Goal: Information Seeking & Learning: Learn about a topic

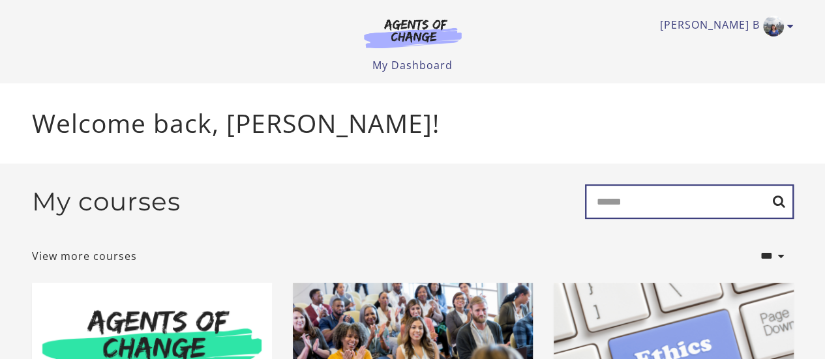
click at [638, 215] on input "Search" at bounding box center [689, 202] width 209 height 35
type input "**********"
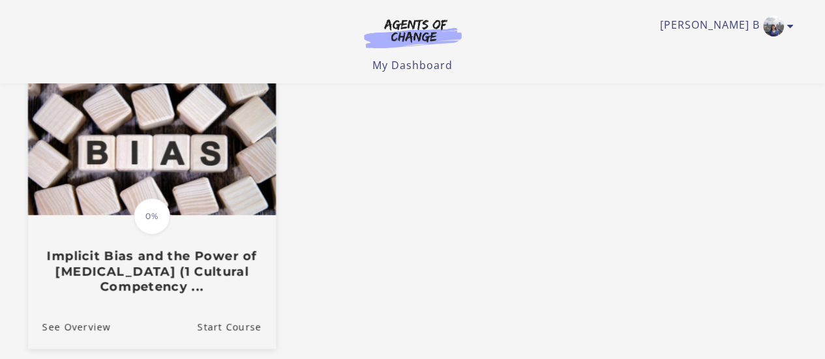
scroll to position [152, 0]
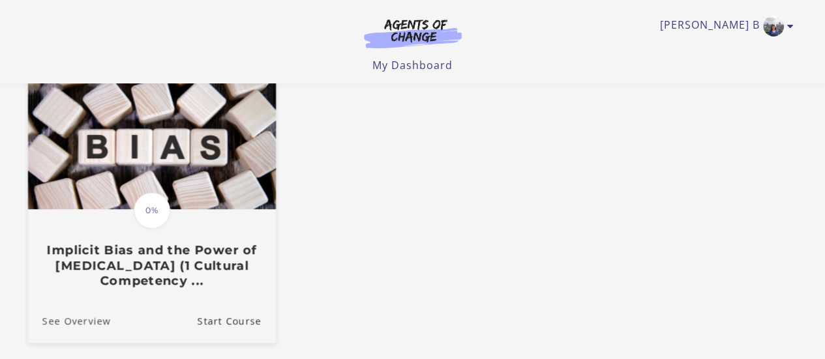
click at [63, 324] on link "See Overview" at bounding box center [68, 321] width 83 height 44
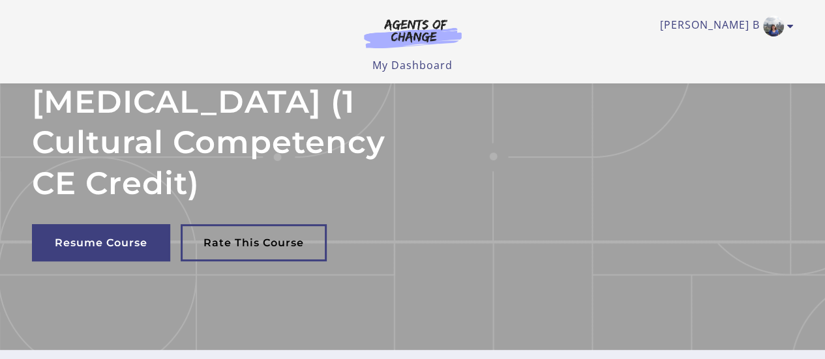
scroll to position [115, 0]
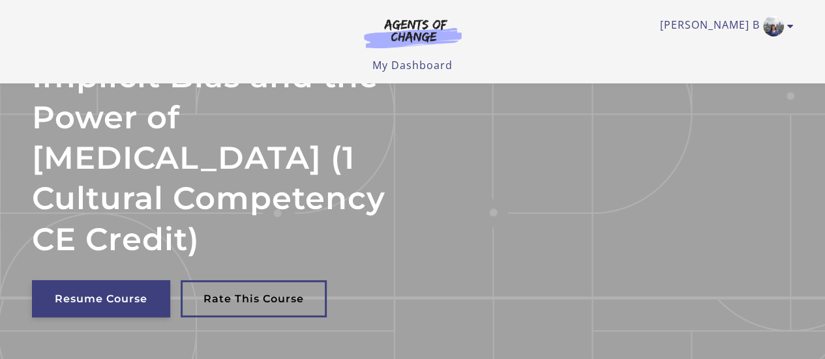
click at [99, 300] on link "Resume Course" at bounding box center [101, 298] width 138 height 37
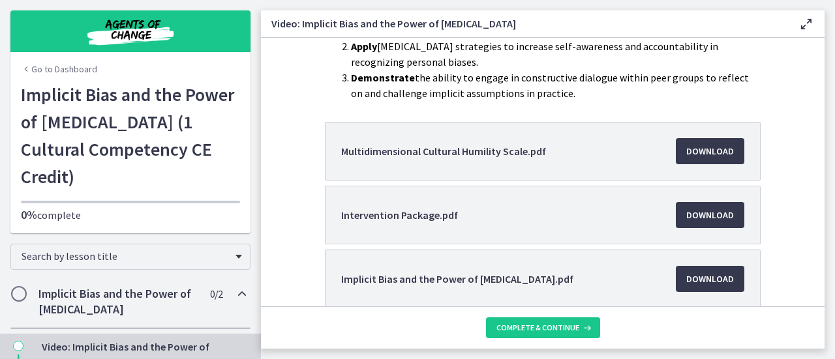
scroll to position [304, 0]
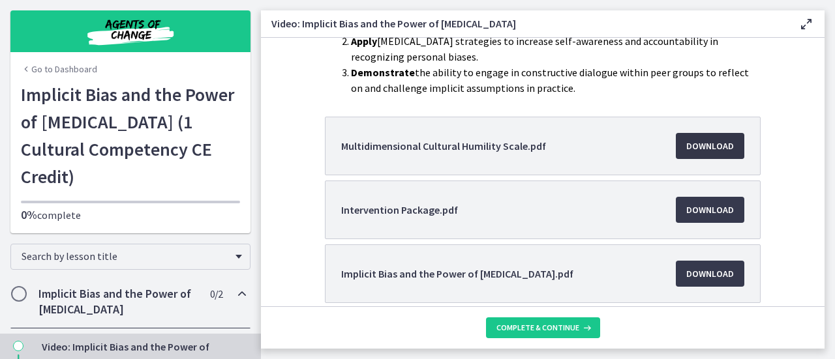
click at [710, 149] on span "Download Opens in a new window" at bounding box center [710, 146] width 48 height 16
click at [691, 207] on span "Download Opens in a new window" at bounding box center [710, 210] width 48 height 16
click at [707, 267] on span "Download Opens in a new window" at bounding box center [710, 274] width 48 height 16
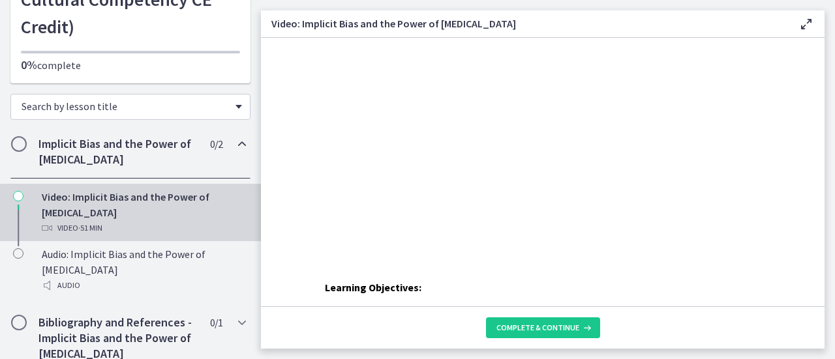
scroll to position [152, 0]
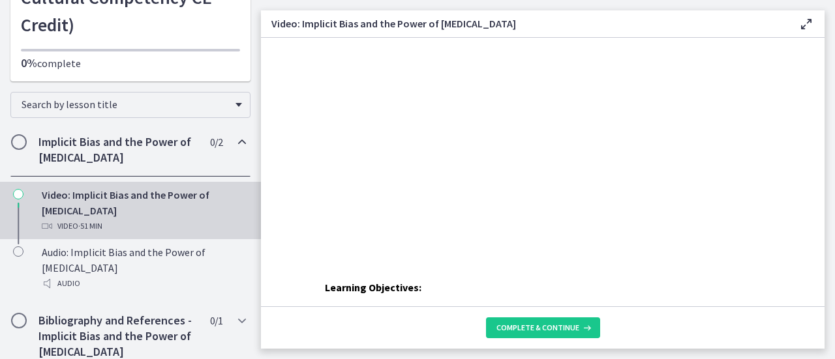
click at [234, 134] on icon "Chapters" at bounding box center [242, 142] width 16 height 16
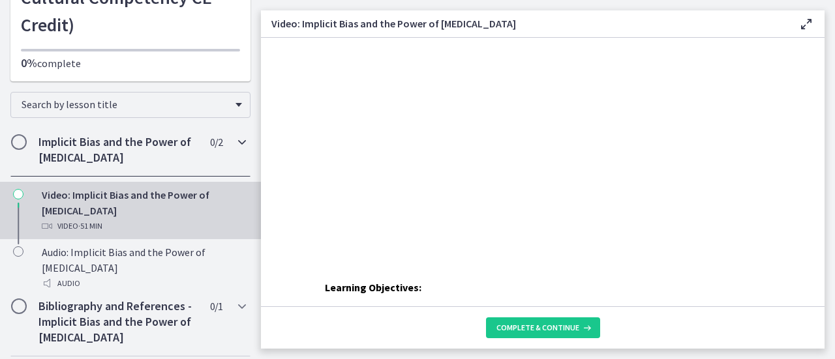
scroll to position [101, 0]
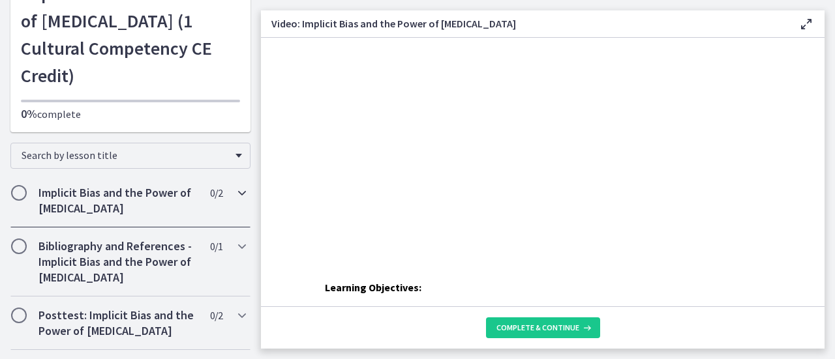
click at [234, 185] on icon "Chapters" at bounding box center [242, 193] width 16 height 16
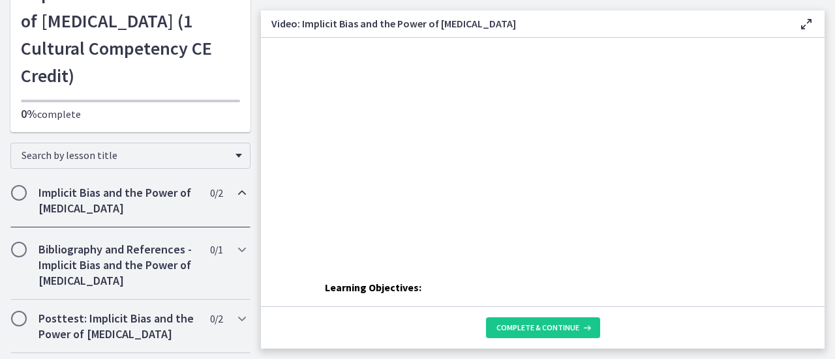
scroll to position [152, 0]
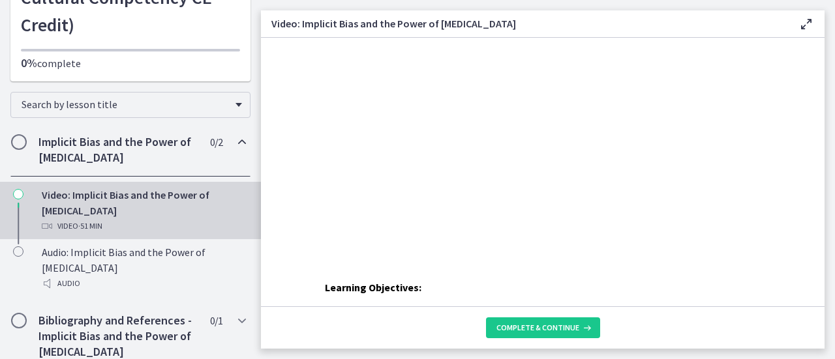
click at [52, 218] on div "Video · 51 min" at bounding box center [143, 226] width 203 height 16
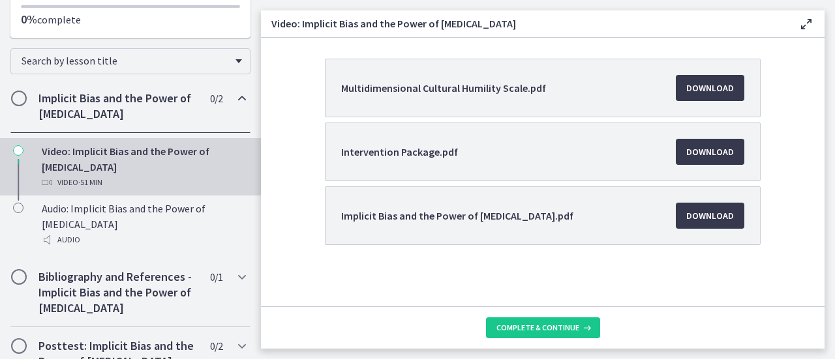
scroll to position [226, 0]
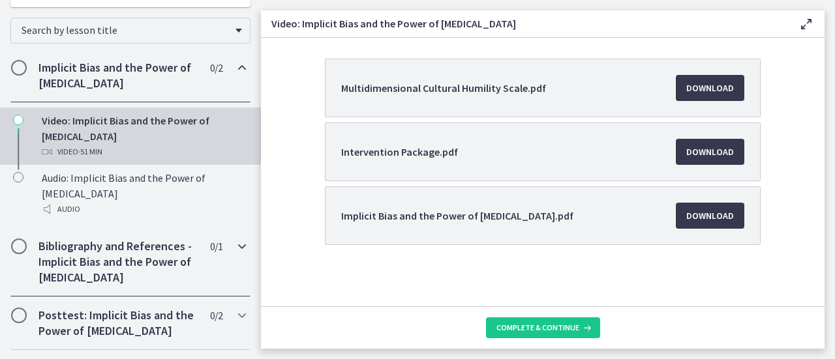
click at [92, 239] on h2 "Bibliography and References - Implicit Bias and the Power of Peer Support" at bounding box center [117, 262] width 159 height 47
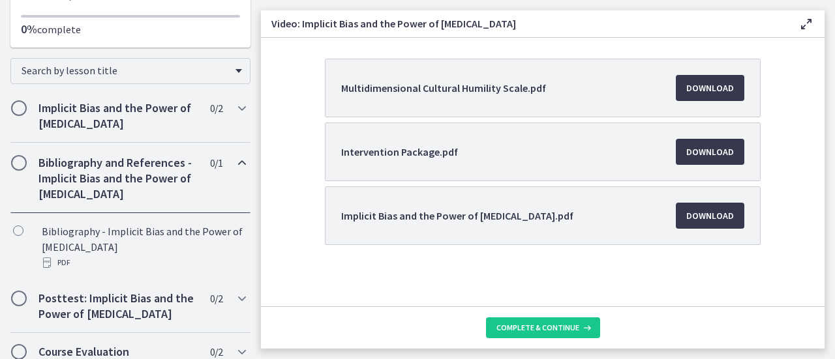
scroll to position [169, 0]
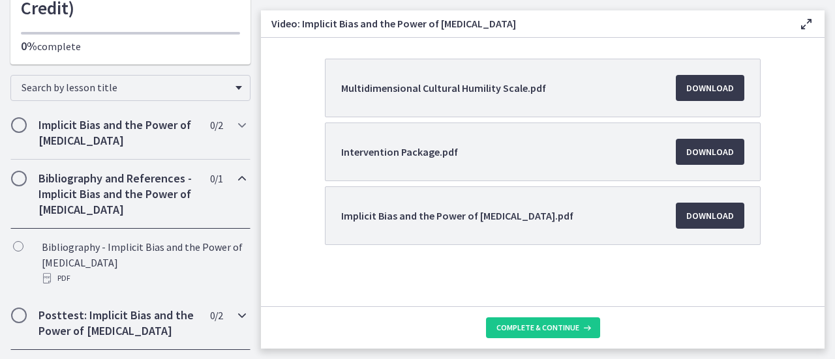
click at [68, 308] on h2 "Posttest: Implicit Bias and the Power of Peer Support" at bounding box center [117, 323] width 159 height 31
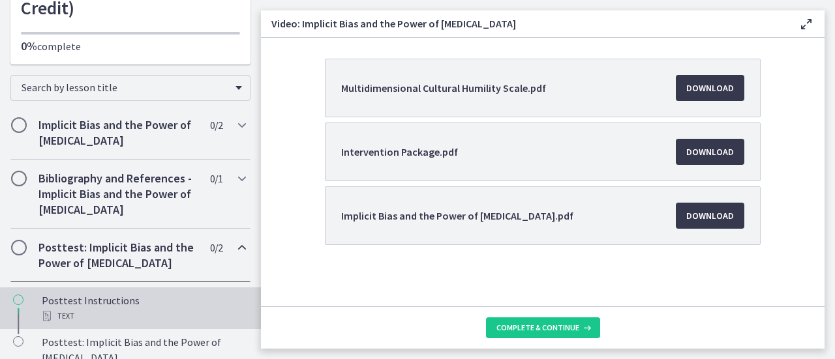
scroll to position [211, 0]
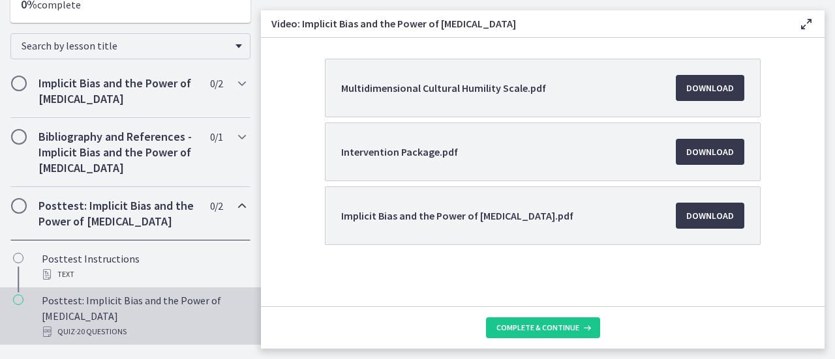
click at [102, 293] on div "Posttest: Implicit Bias and the Power of Peer Support Quiz · 20 Questions" at bounding box center [143, 316] width 203 height 47
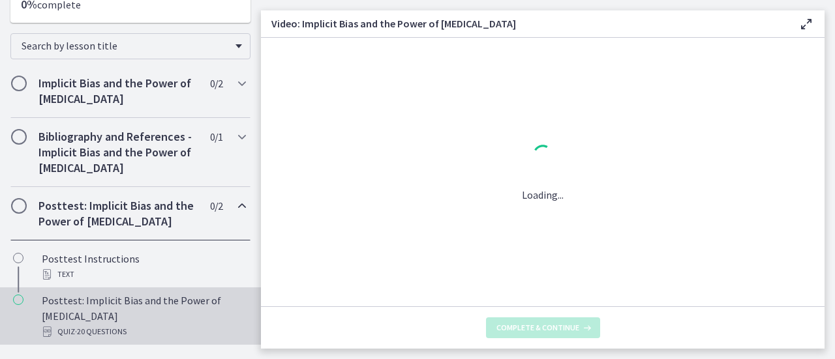
scroll to position [0, 0]
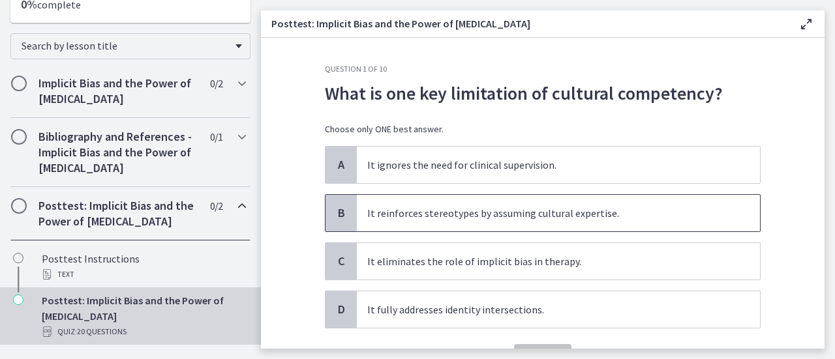
click at [441, 209] on p "It reinforces stereotypes by assuming cultural expertise." at bounding box center [545, 213] width 356 height 16
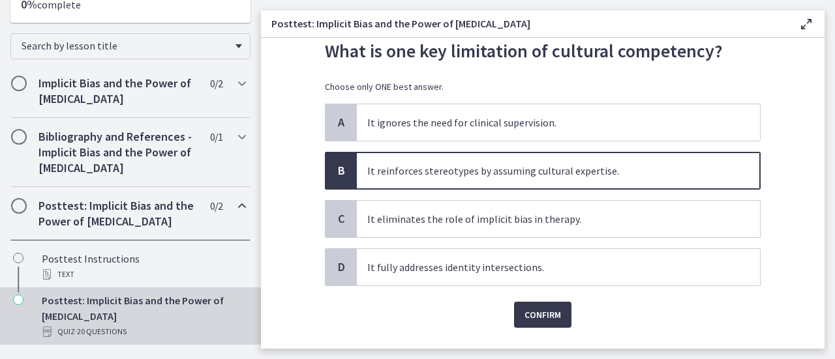
scroll to position [72, 0]
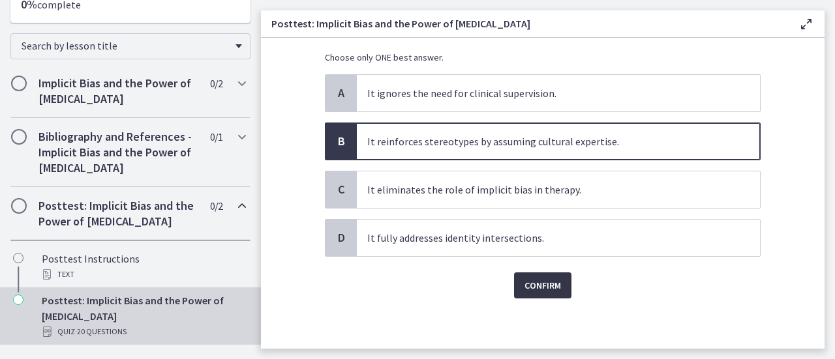
click at [552, 286] on span "Confirm" at bounding box center [542, 286] width 37 height 16
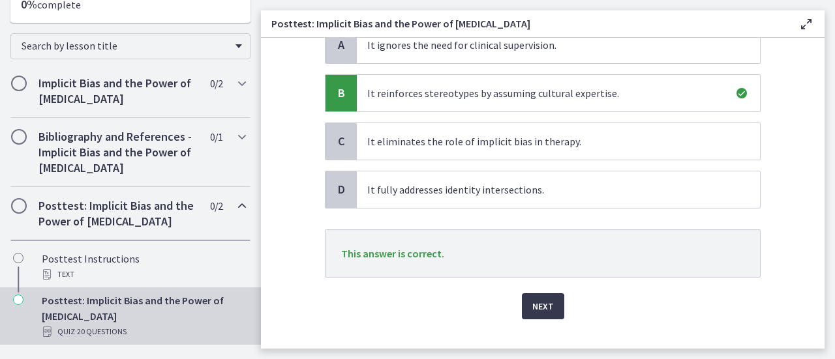
scroll to position [140, 0]
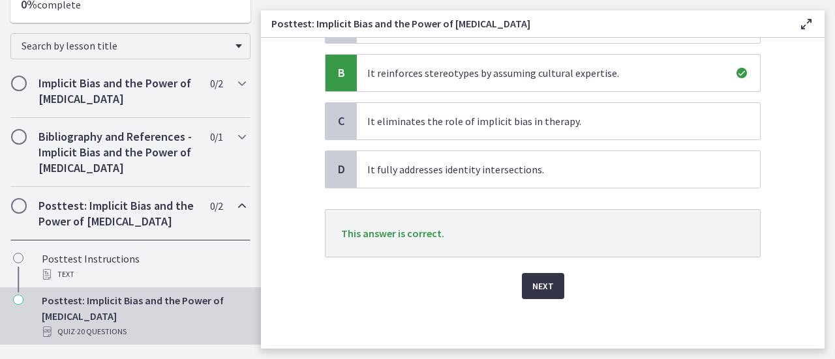
click at [543, 287] on span "Next" at bounding box center [543, 286] width 22 height 16
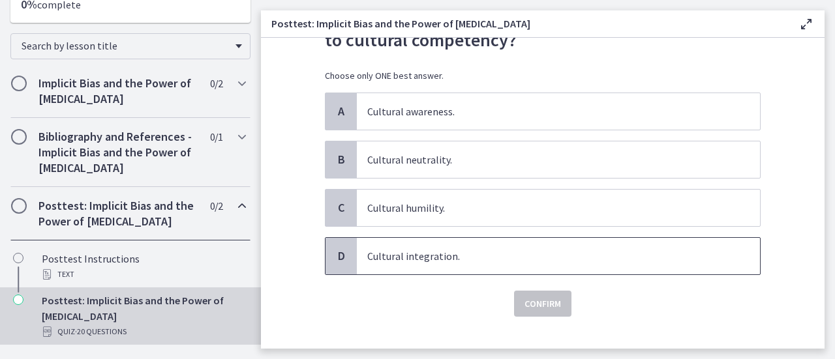
scroll to position [99, 0]
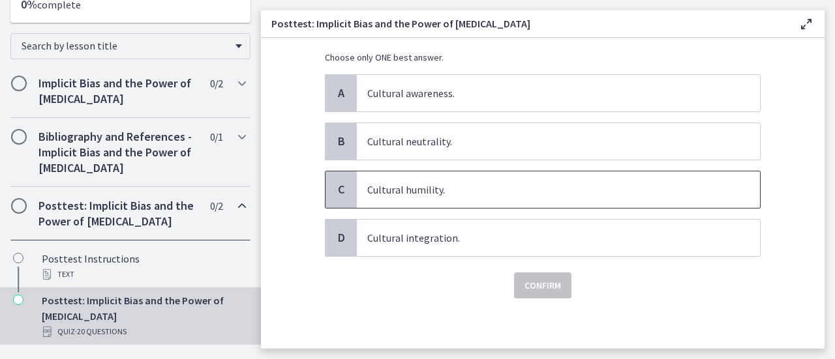
click at [416, 179] on span "Cultural humility." at bounding box center [558, 190] width 403 height 37
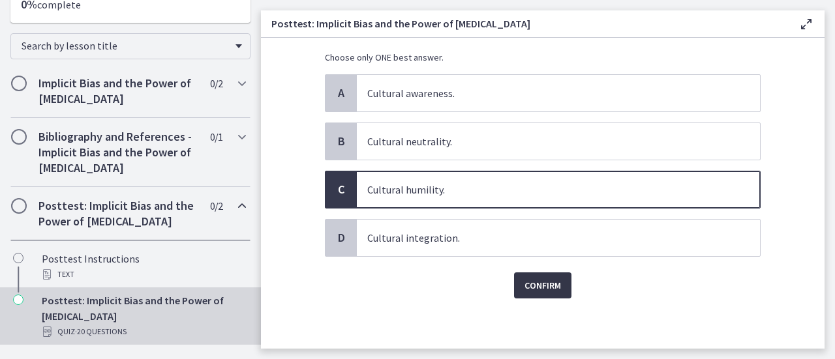
click at [528, 284] on span "Confirm" at bounding box center [542, 286] width 37 height 16
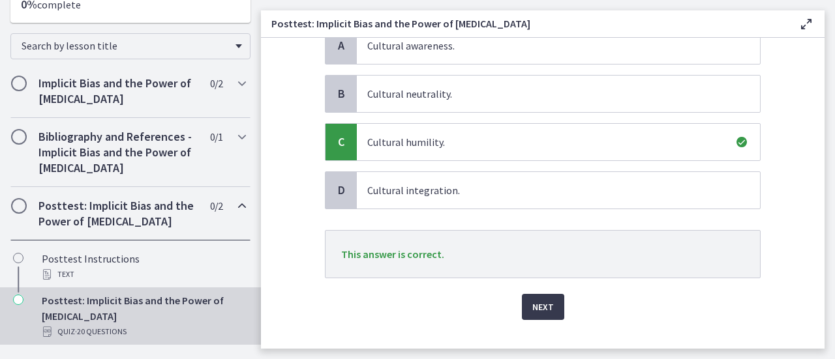
scroll to position [168, 0]
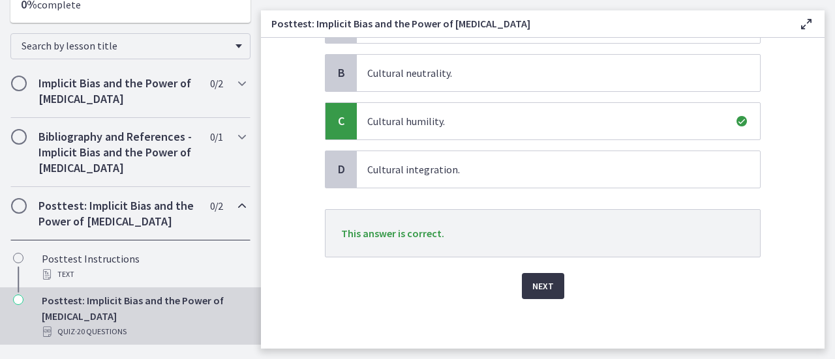
click at [545, 285] on span "Next" at bounding box center [543, 286] width 22 height 16
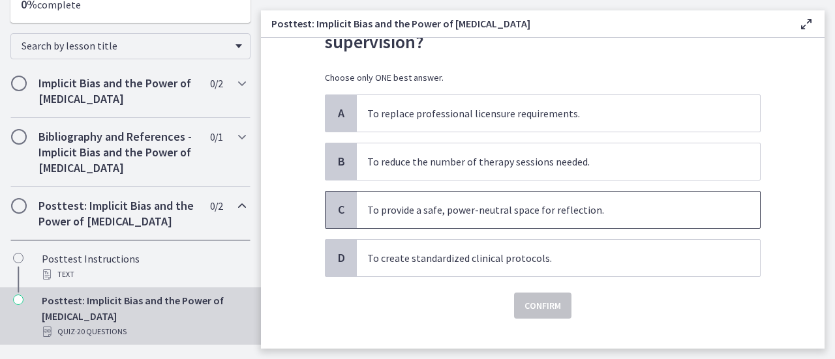
scroll to position [99, 0]
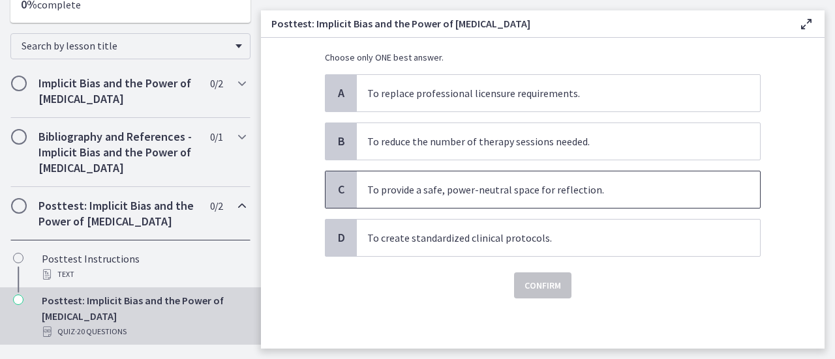
click at [501, 195] on p "To provide a safe, power-neutral space for reflection." at bounding box center [545, 190] width 356 height 16
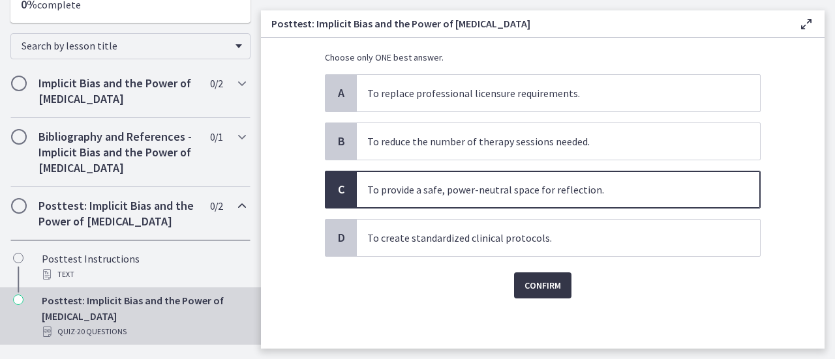
click at [527, 280] on span "Confirm" at bounding box center [542, 286] width 37 height 16
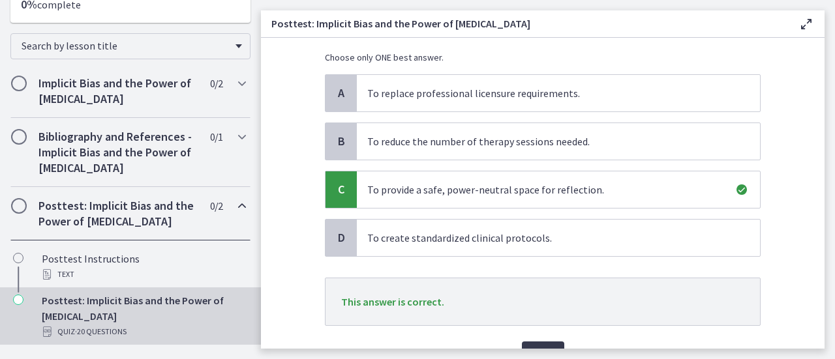
scroll to position [168, 0]
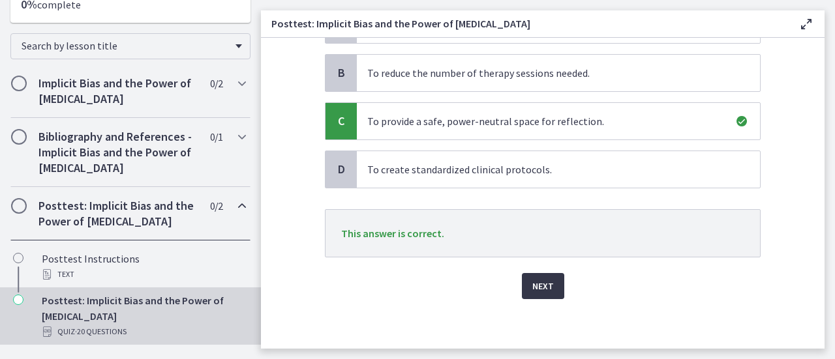
click at [549, 280] on button "Next" at bounding box center [543, 286] width 42 height 26
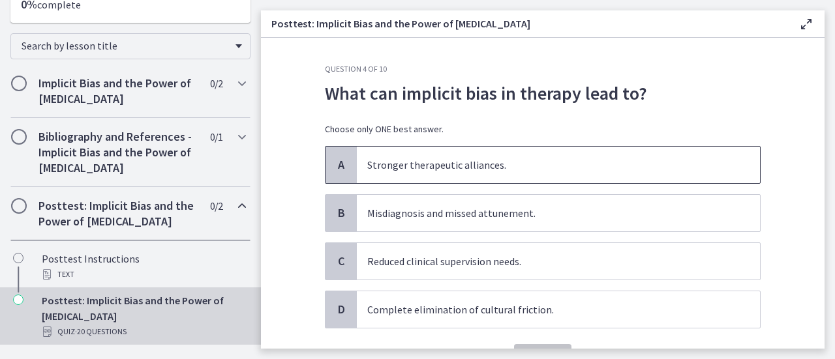
click at [440, 157] on span "Stronger therapeutic alliances." at bounding box center [558, 165] width 403 height 37
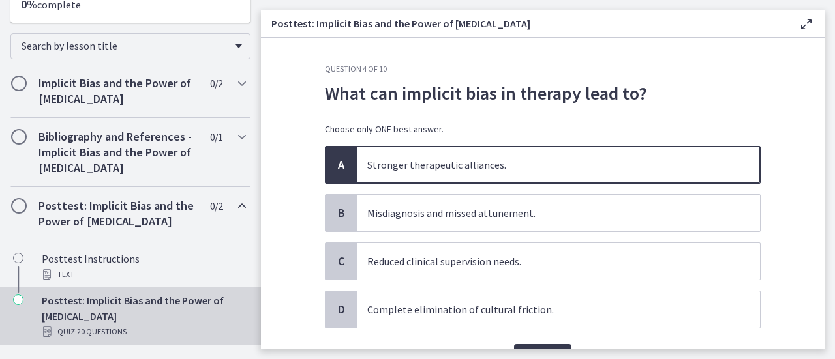
scroll to position [72, 0]
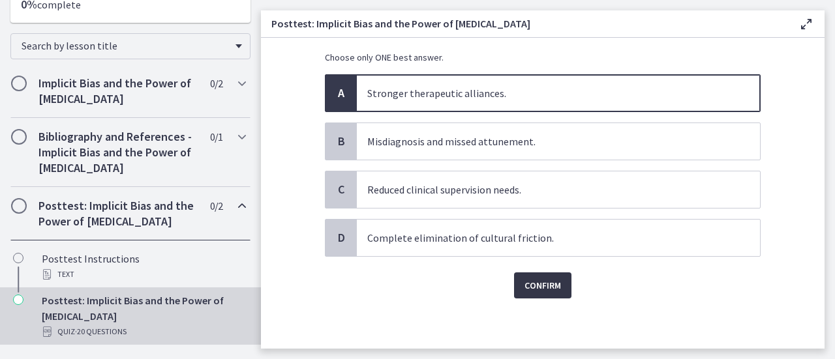
click at [547, 283] on span "Confirm" at bounding box center [542, 286] width 37 height 16
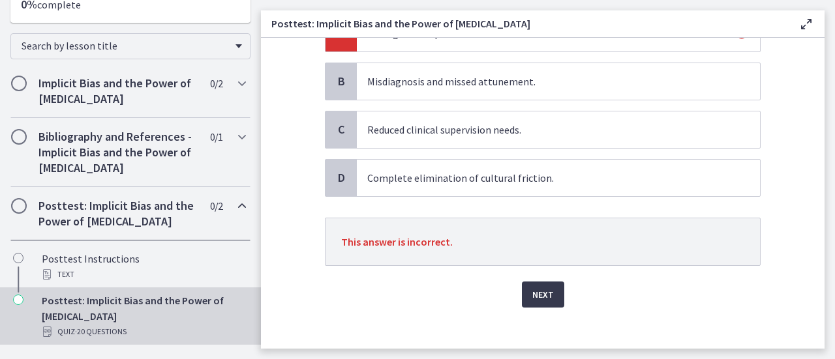
scroll to position [140, 0]
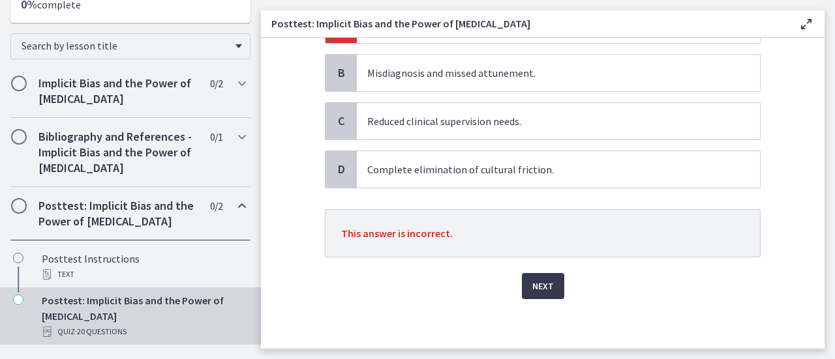
click at [443, 173] on span "Complete elimination of cultural friction." at bounding box center [558, 169] width 403 height 37
click at [536, 284] on span "Next" at bounding box center [543, 286] width 22 height 16
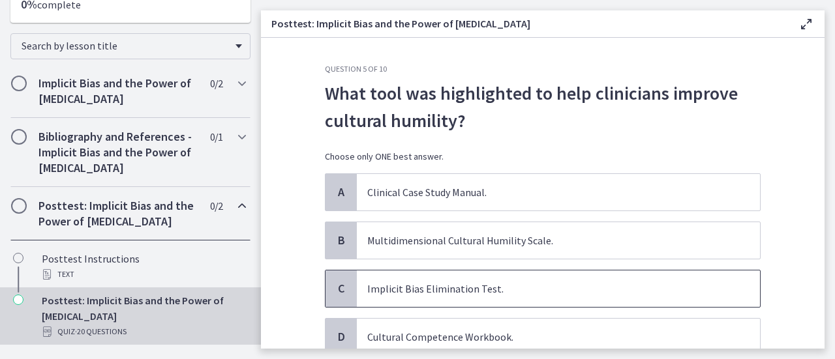
scroll to position [99, 0]
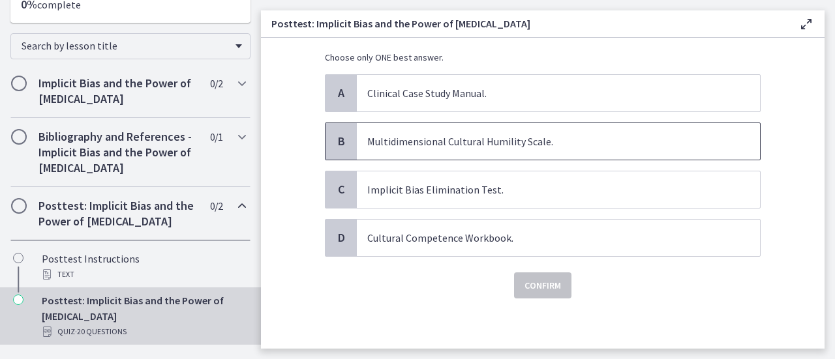
click at [507, 138] on p "Multidimensional Cultural Humility Scale." at bounding box center [545, 142] width 356 height 16
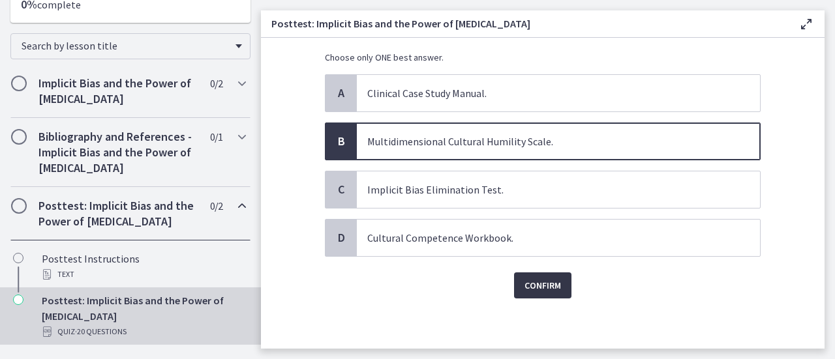
click at [540, 292] on span "Confirm" at bounding box center [542, 286] width 37 height 16
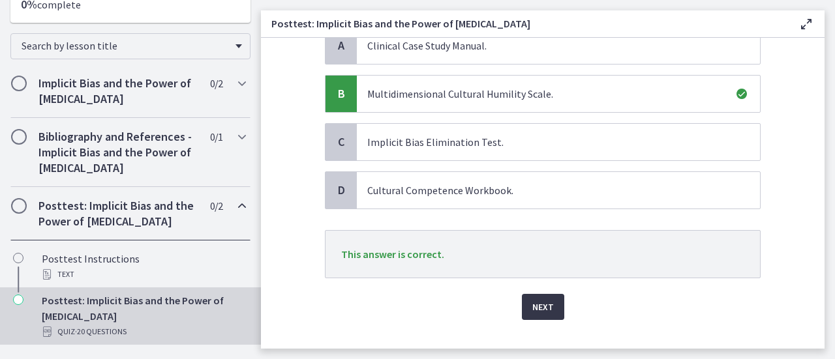
scroll to position [168, 0]
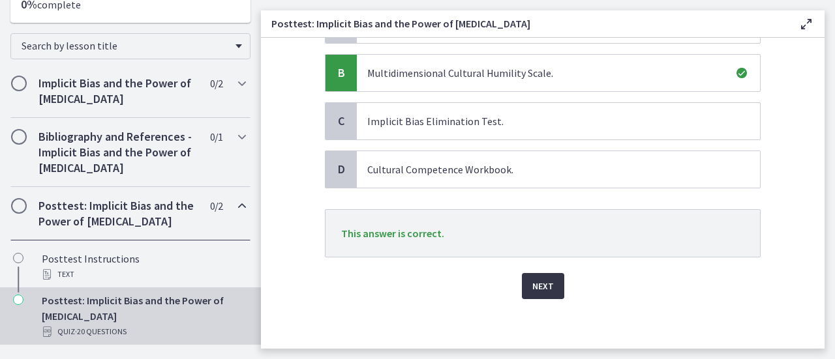
click at [540, 286] on span "Next" at bounding box center [543, 286] width 22 height 16
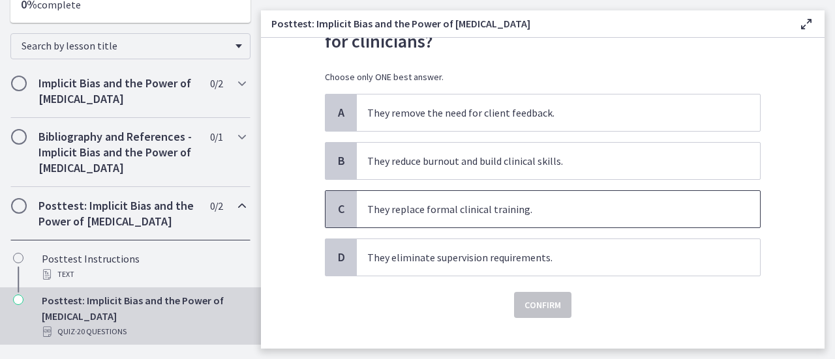
scroll to position [99, 0]
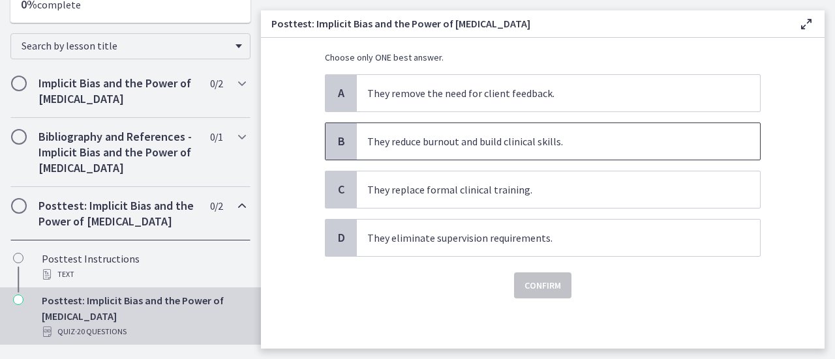
click at [508, 152] on span "They reduce burnout and build clinical skills." at bounding box center [558, 141] width 403 height 37
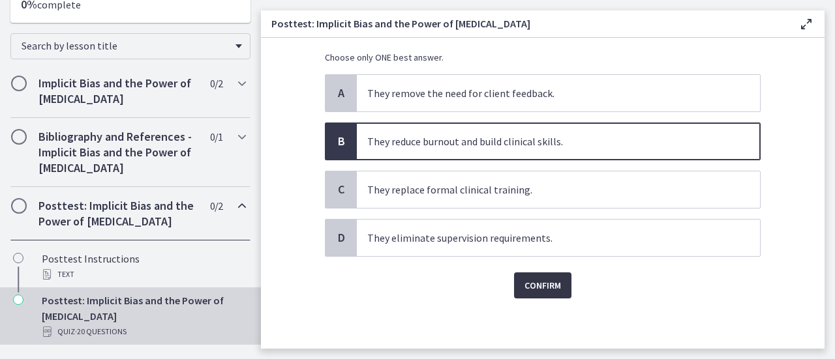
click at [540, 280] on span "Confirm" at bounding box center [542, 286] width 37 height 16
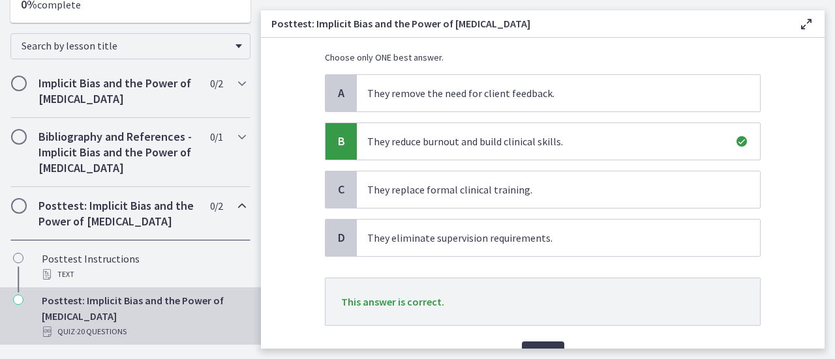
scroll to position [168, 0]
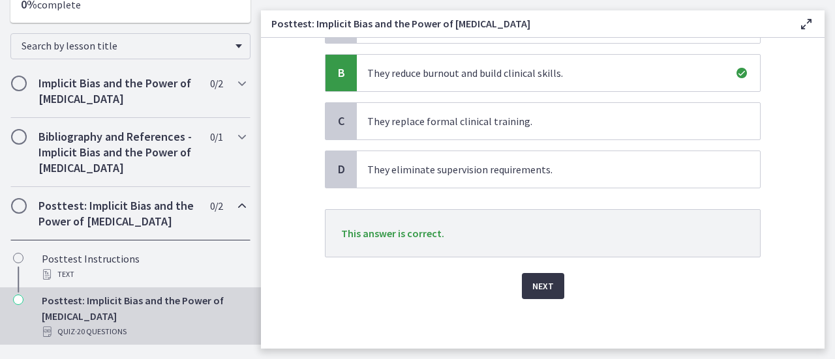
click at [542, 282] on span "Next" at bounding box center [543, 286] width 22 height 16
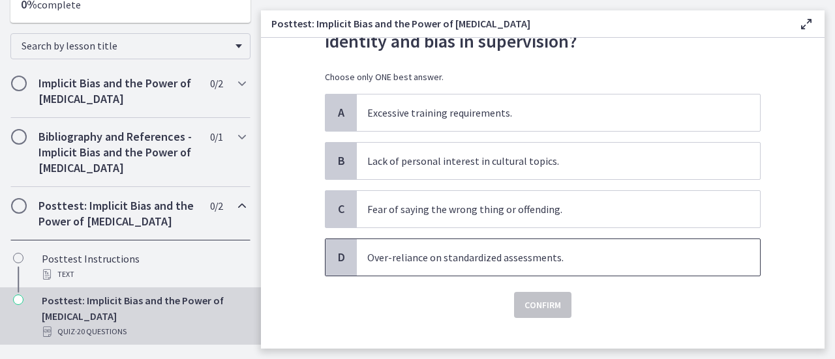
scroll to position [99, 0]
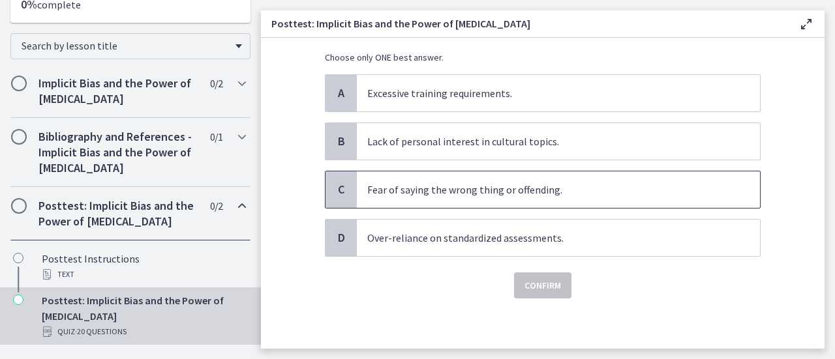
click at [468, 178] on span "Fear of saying the wrong thing or offending." at bounding box center [558, 190] width 403 height 37
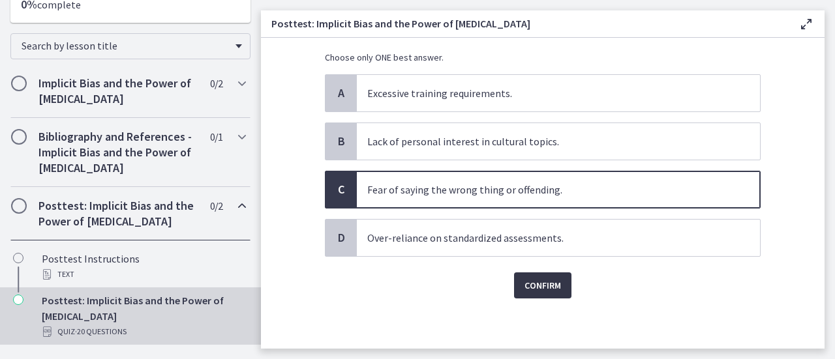
click at [526, 289] on span "Confirm" at bounding box center [542, 286] width 37 height 16
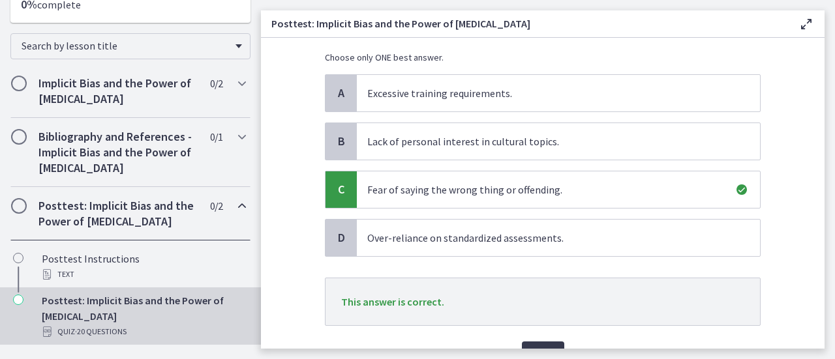
scroll to position [168, 0]
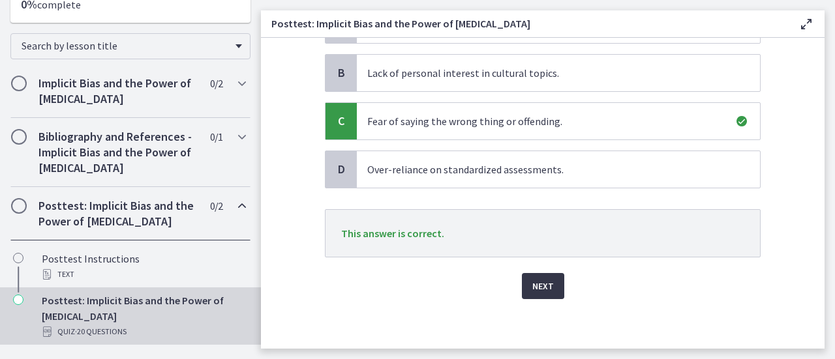
click at [523, 277] on button "Next" at bounding box center [543, 286] width 42 height 26
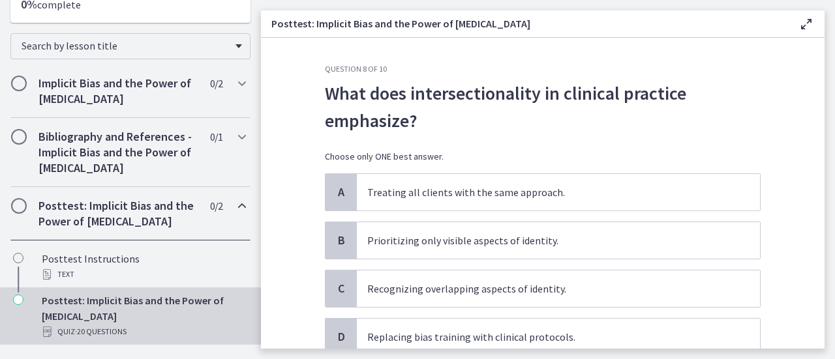
scroll to position [99, 0]
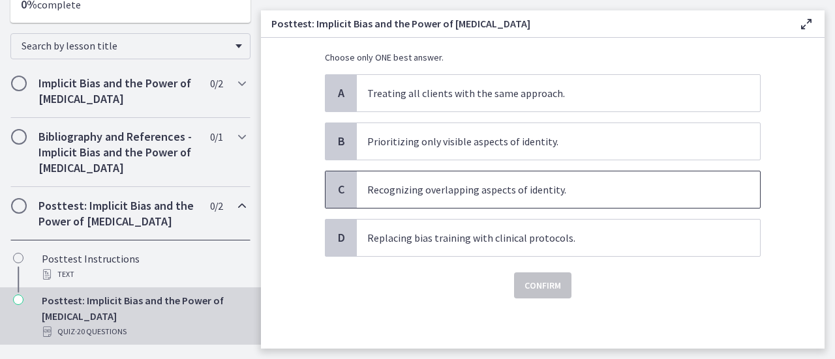
click at [509, 188] on p "Recognizing overlapping aspects of identity." at bounding box center [545, 190] width 356 height 16
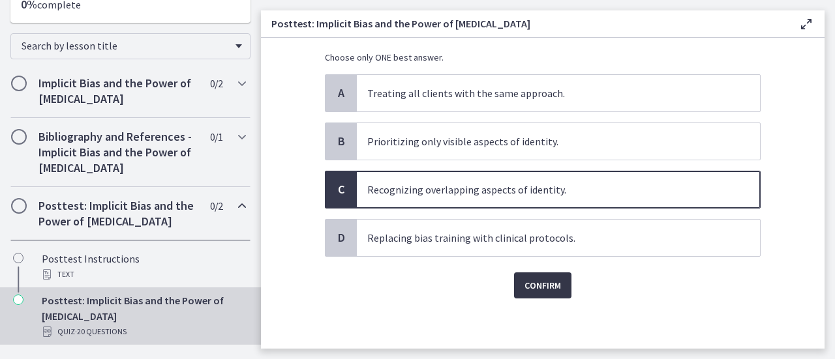
click at [532, 289] on span "Confirm" at bounding box center [542, 286] width 37 height 16
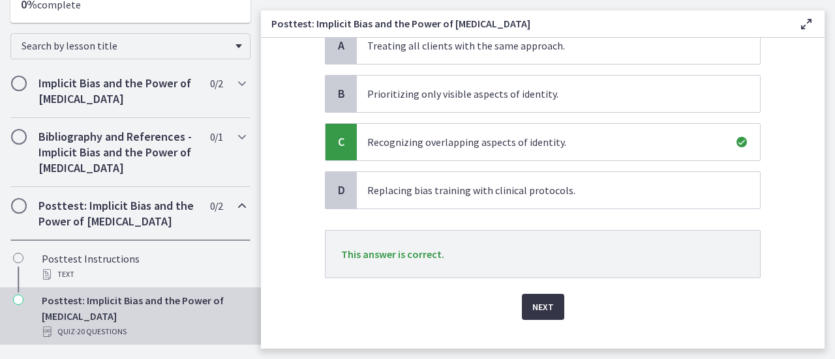
scroll to position [168, 0]
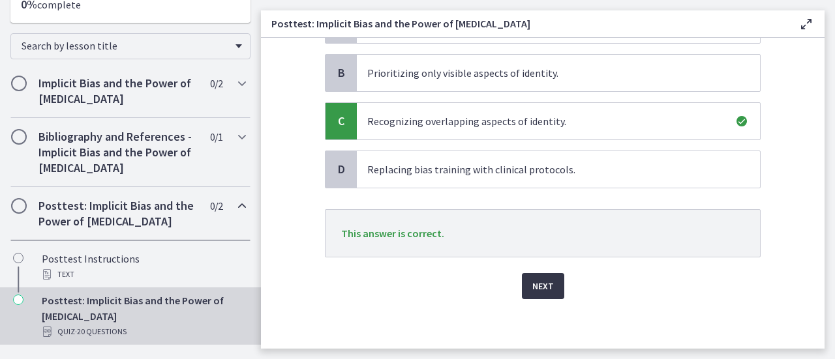
click at [545, 289] on span "Next" at bounding box center [543, 286] width 22 height 16
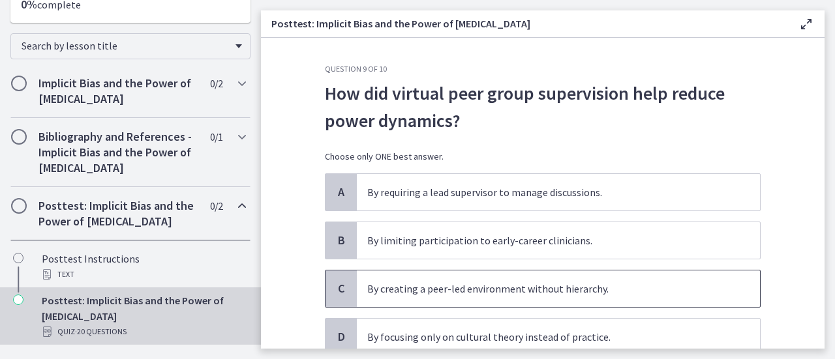
scroll to position [99, 0]
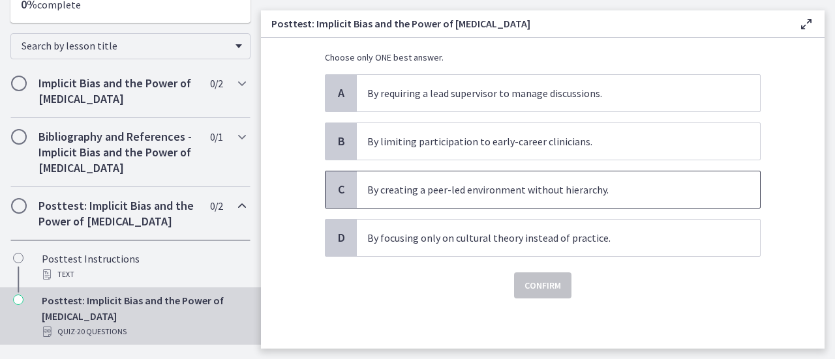
click at [557, 198] on span "By creating a peer-led environment without hierarchy." at bounding box center [558, 190] width 403 height 37
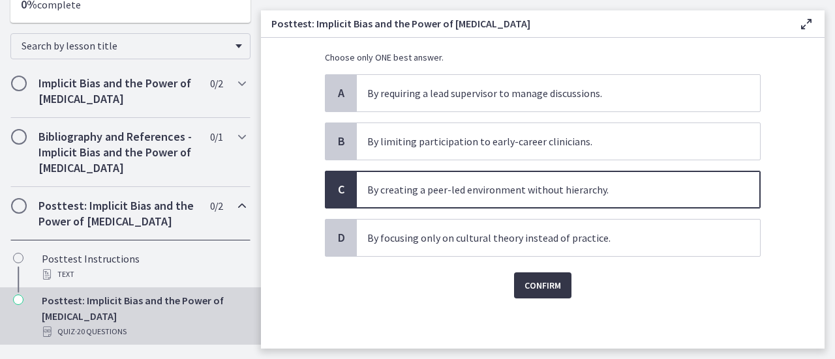
click at [543, 285] on span "Confirm" at bounding box center [542, 286] width 37 height 16
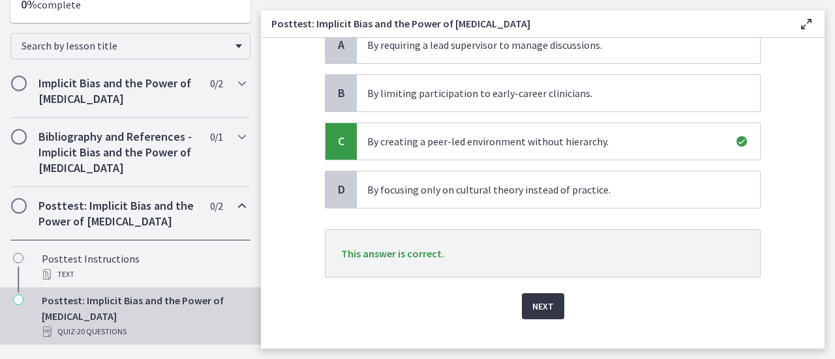
scroll to position [168, 0]
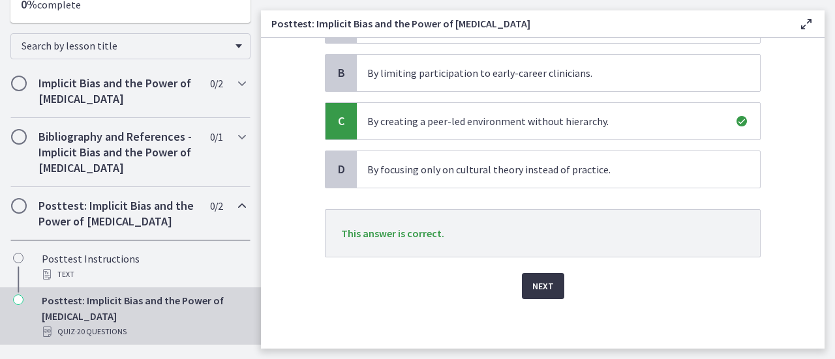
click at [535, 279] on span "Next" at bounding box center [543, 286] width 22 height 16
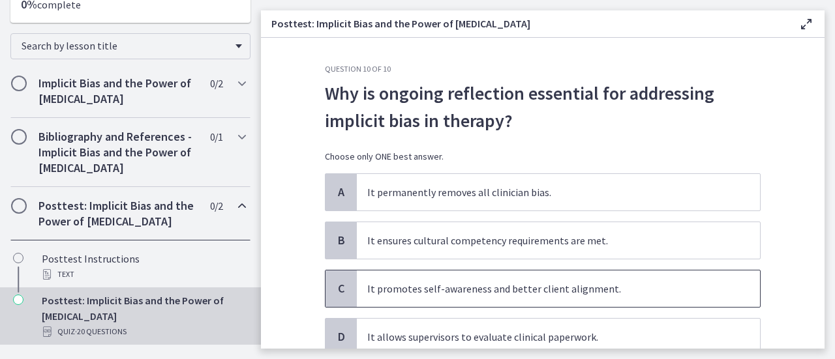
scroll to position [99, 0]
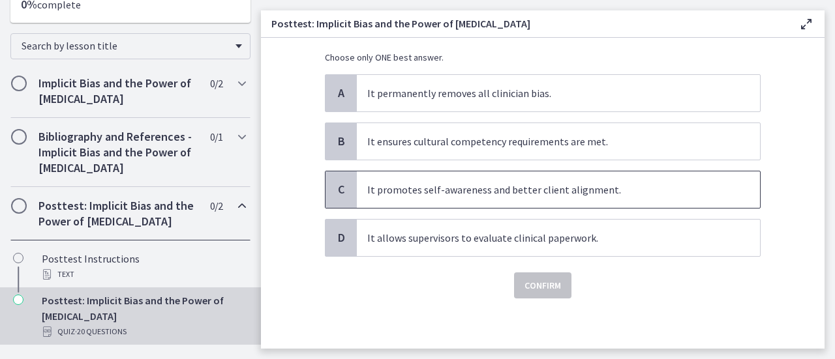
click at [549, 194] on p "It promotes self-awareness and better client alignment." at bounding box center [545, 190] width 356 height 16
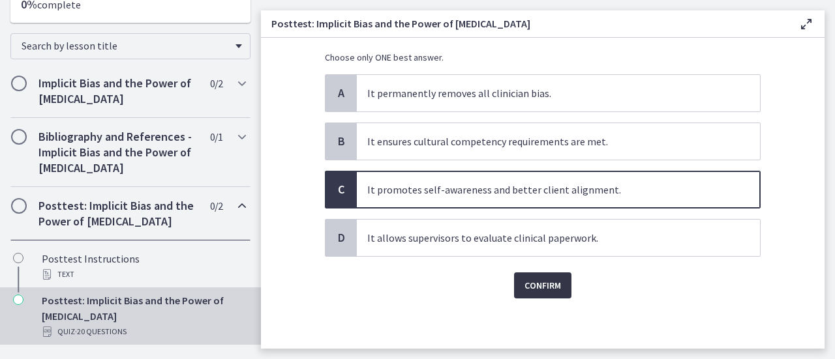
click at [541, 290] on span "Confirm" at bounding box center [542, 286] width 37 height 16
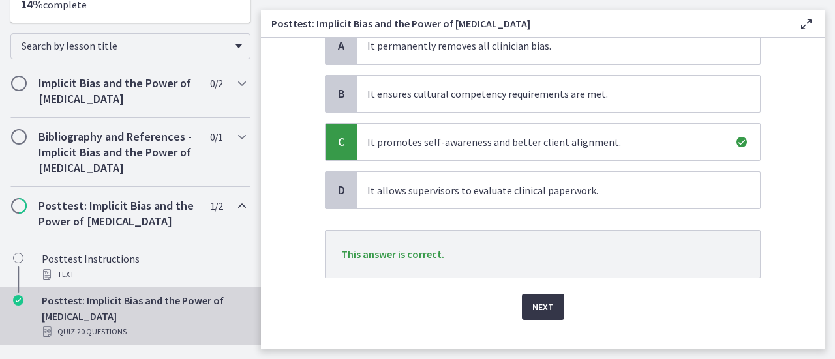
scroll to position [168, 0]
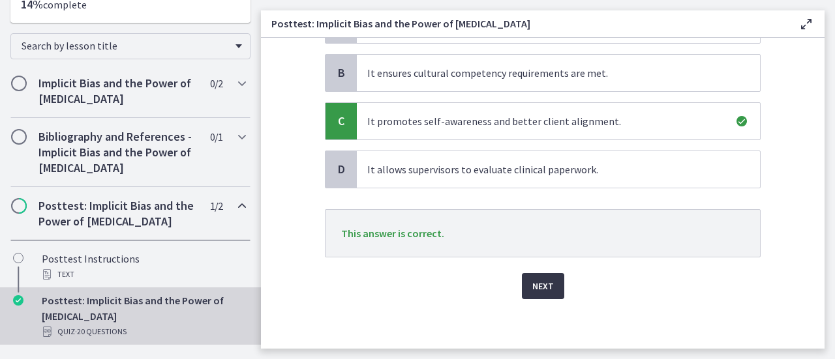
click at [535, 280] on span "Next" at bounding box center [543, 286] width 22 height 16
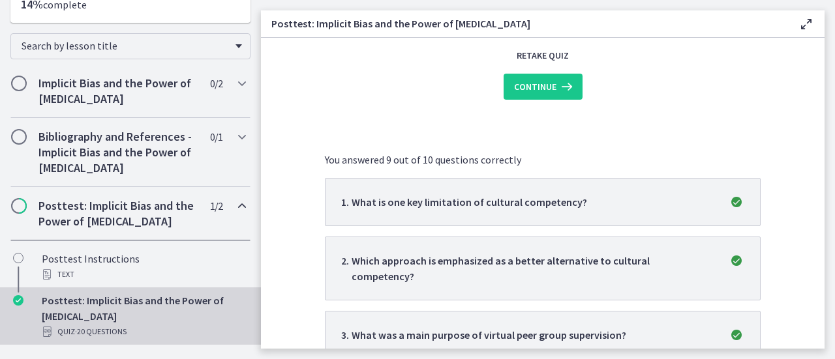
scroll to position [0, 0]
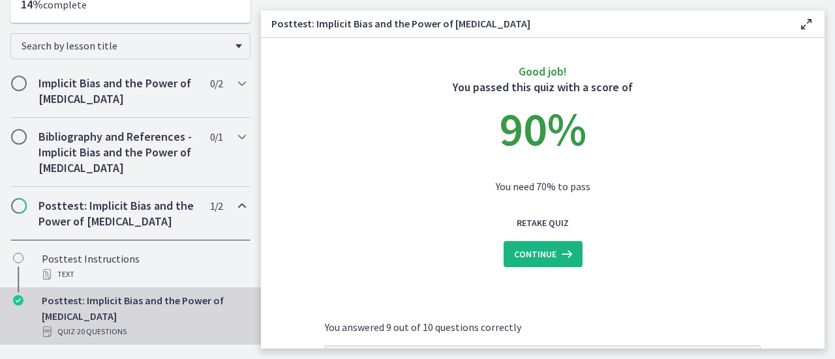
click at [545, 248] on span "Continue" at bounding box center [535, 255] width 42 height 16
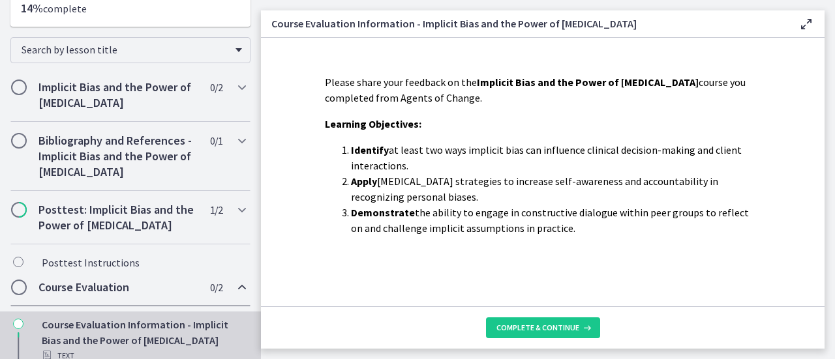
scroll to position [211, 0]
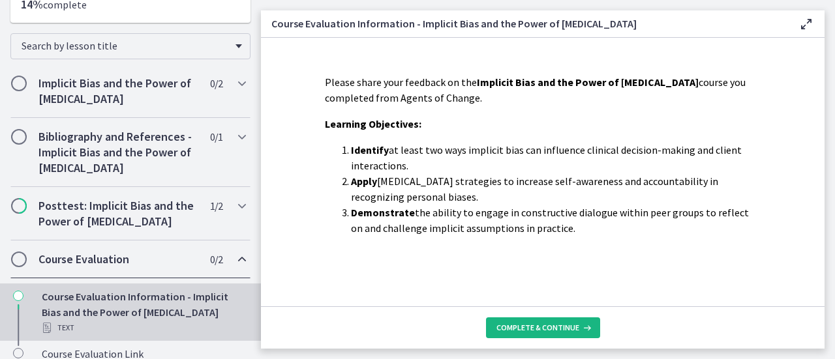
click at [541, 326] on span "Complete & continue" at bounding box center [537, 328] width 83 height 10
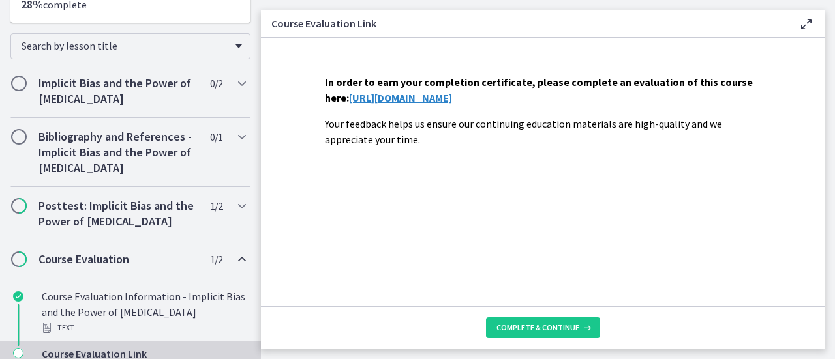
click at [452, 95] on link "https://forms.gle/qAqRm4tR5n1KGXee6" at bounding box center [400, 97] width 103 height 13
click at [549, 330] on span "Complete & continue" at bounding box center [537, 328] width 83 height 10
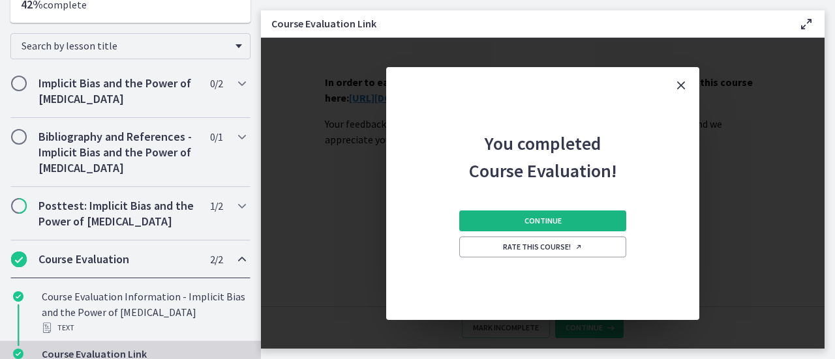
click at [572, 220] on button "Continue" at bounding box center [542, 221] width 167 height 21
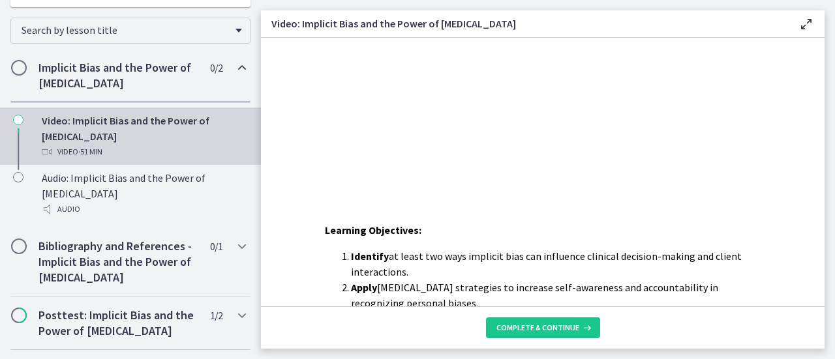
scroll to position [362, 0]
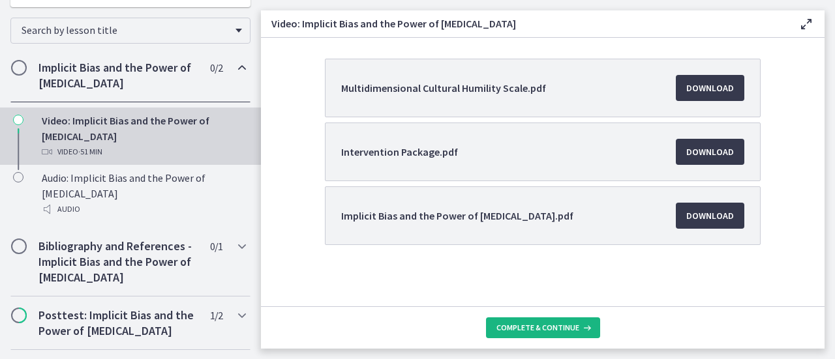
click at [526, 326] on span "Complete & continue" at bounding box center [537, 328] width 83 height 10
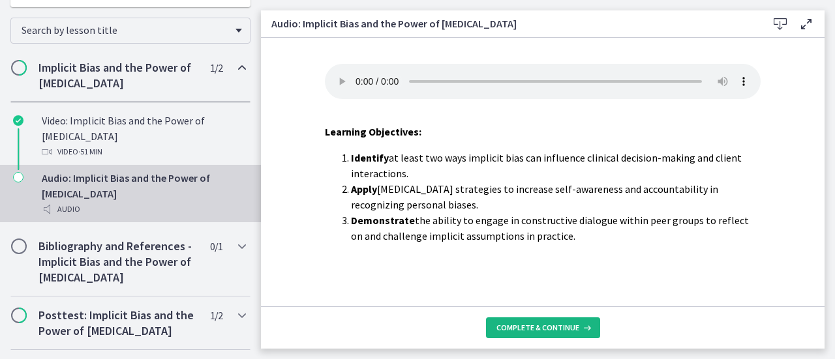
click at [526, 325] on span "Complete & continue" at bounding box center [537, 328] width 83 height 10
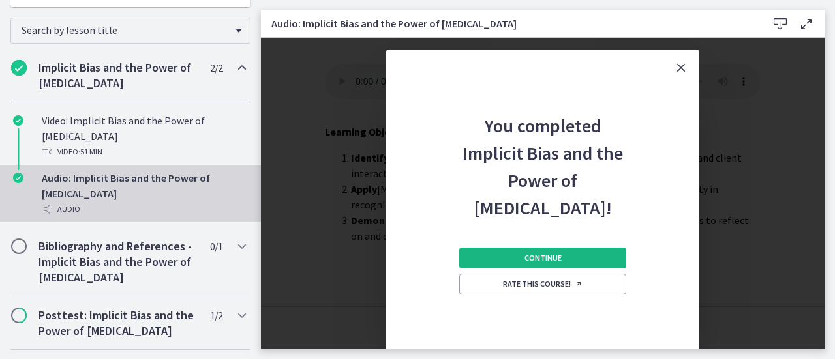
click at [570, 260] on button "Continue" at bounding box center [542, 258] width 167 height 21
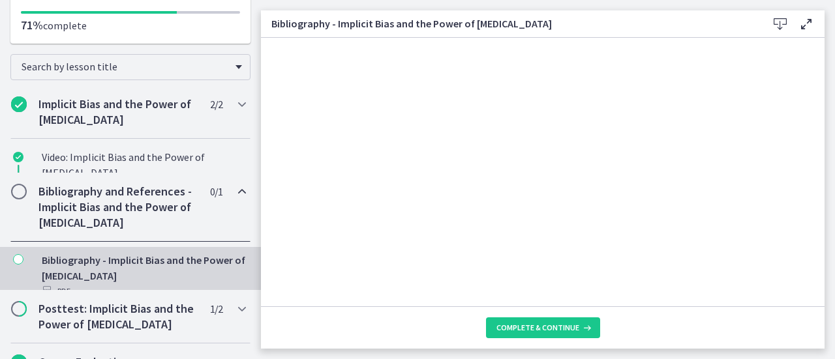
scroll to position [169, 0]
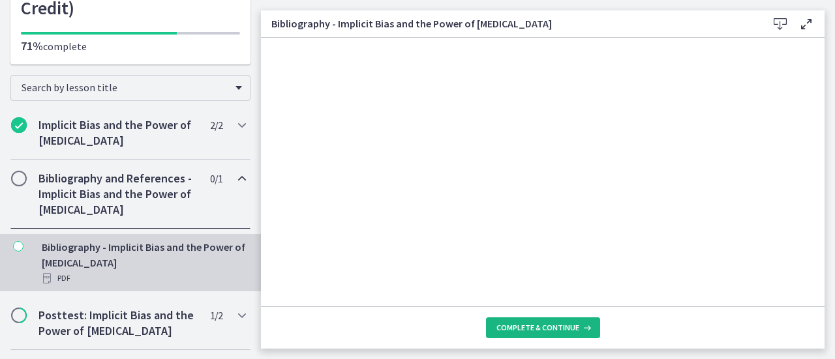
click at [548, 329] on span "Complete & continue" at bounding box center [537, 328] width 83 height 10
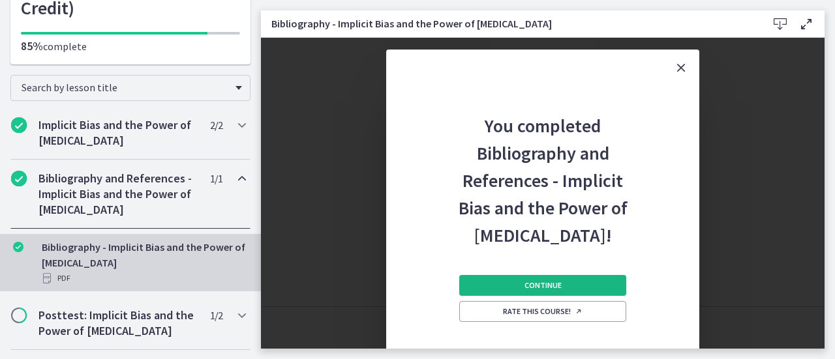
click at [558, 277] on button "Continue" at bounding box center [542, 285] width 167 height 21
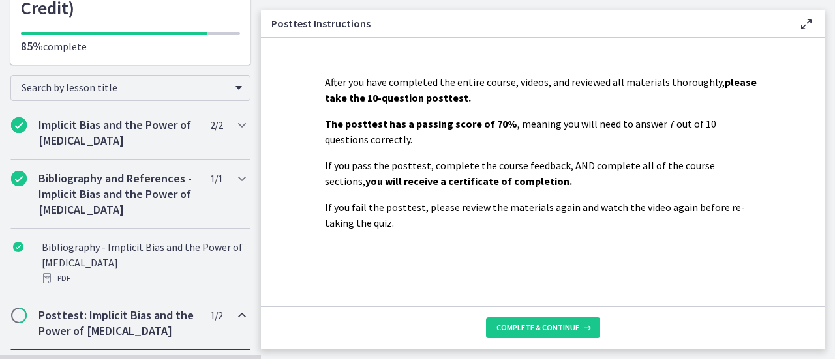
scroll to position [211, 0]
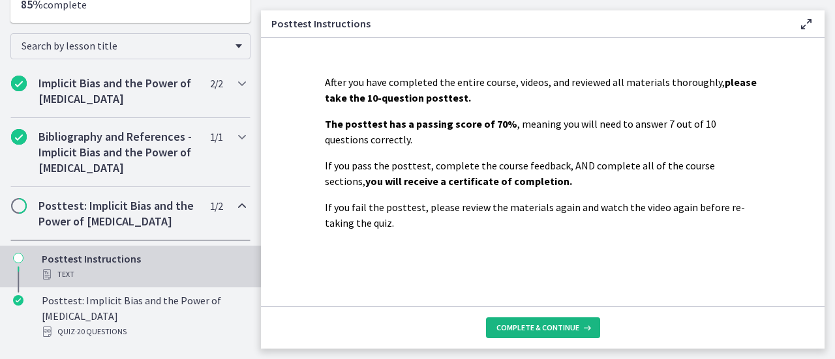
click at [554, 327] on span "Complete & continue" at bounding box center [537, 328] width 83 height 10
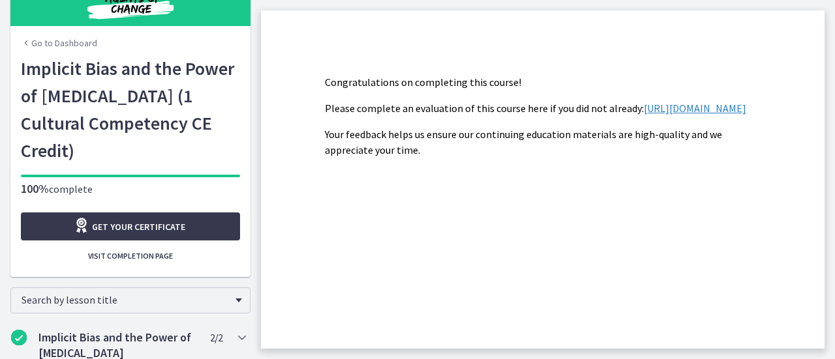
scroll to position [25, 0]
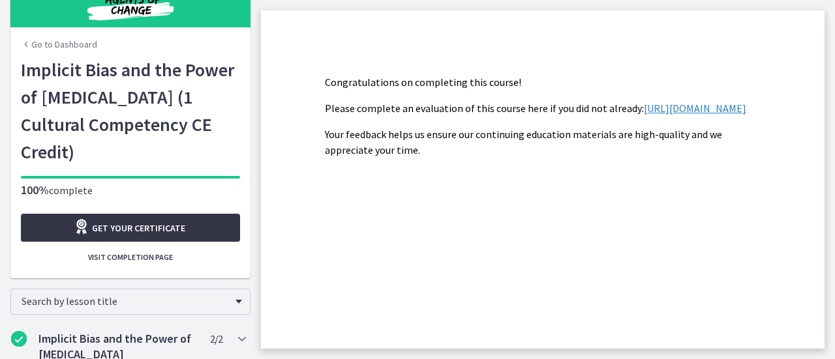
click at [177, 220] on span "Get your certificate" at bounding box center [138, 228] width 93 height 16
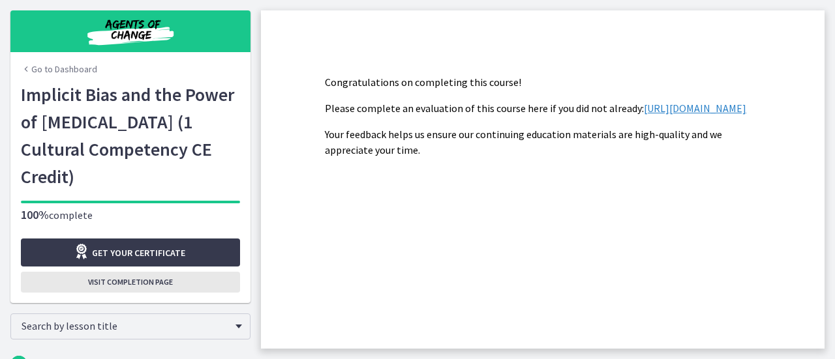
click at [142, 272] on button "Visit completion page" at bounding box center [130, 282] width 219 height 21
click at [141, 277] on span "Visit completion page" at bounding box center [130, 282] width 85 height 10
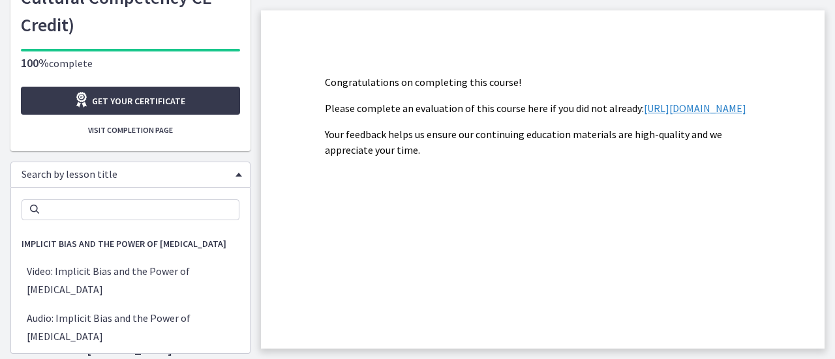
click at [203, 168] on span "Search by lesson title" at bounding box center [125, 174] width 207 height 13
click at [205, 168] on span "Search by lesson title" at bounding box center [125, 174] width 207 height 13
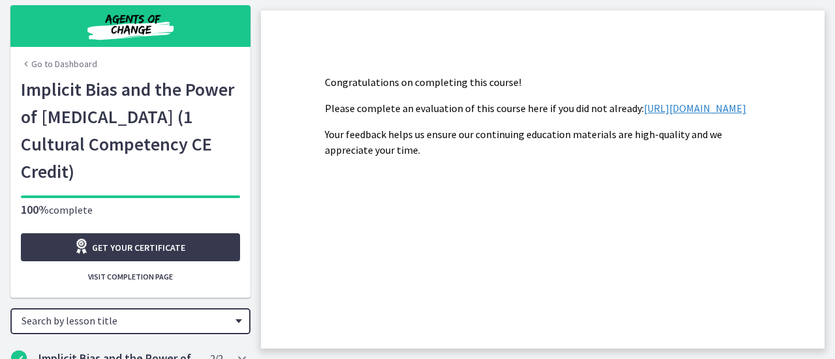
scroll to position [0, 0]
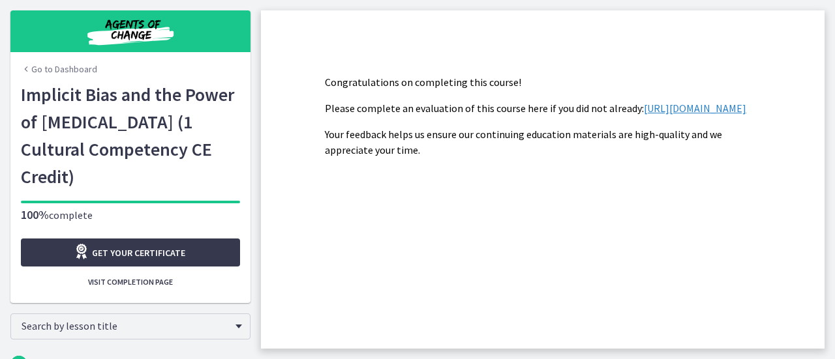
click at [47, 65] on link "Go to Dashboard" at bounding box center [59, 69] width 76 height 13
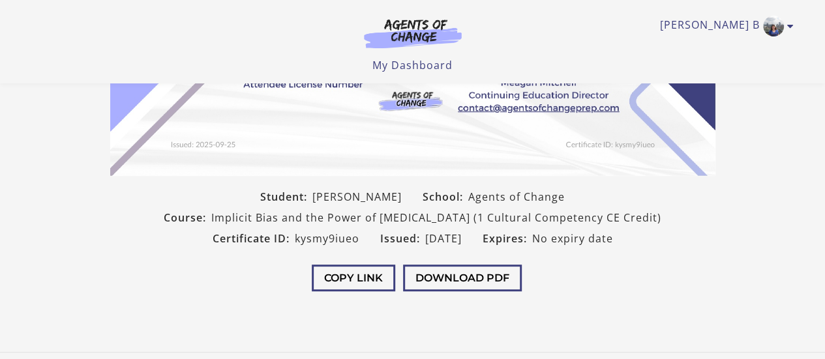
scroll to position [304, 0]
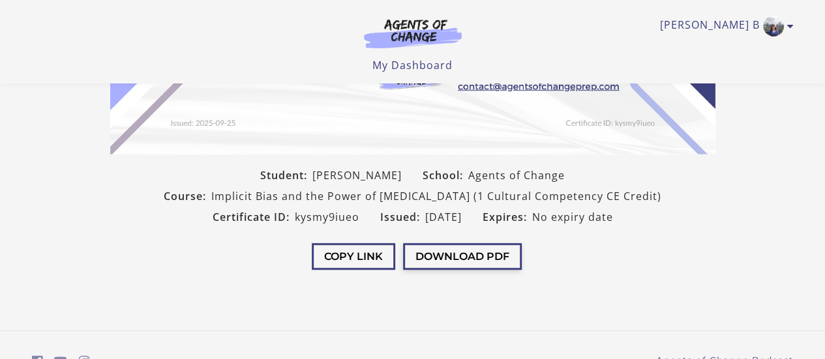
click at [485, 259] on button "Download PDF" at bounding box center [462, 256] width 119 height 27
click at [471, 255] on button "Download PDF" at bounding box center [462, 256] width 119 height 27
click at [323, 292] on main "Student: [PERSON_NAME] School: Agents of Change Course: Implicit Bias and the P…" at bounding box center [412, 13] width 825 height 635
click at [337, 250] on button "Copy Link" at bounding box center [353, 256] width 83 height 27
click at [436, 258] on button "Download PDF" at bounding box center [462, 256] width 119 height 27
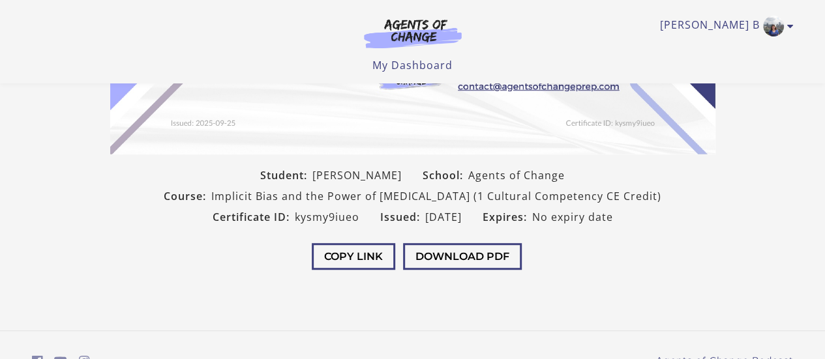
click at [725, 239] on section "Student: Jerica Brown School: Agents of Change Course: Implicit Bias and the Po…" at bounding box center [412, 3] width 825 height 572
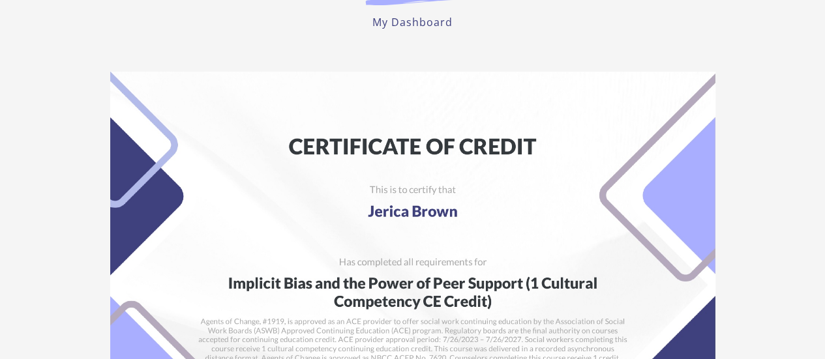
scroll to position [0, 0]
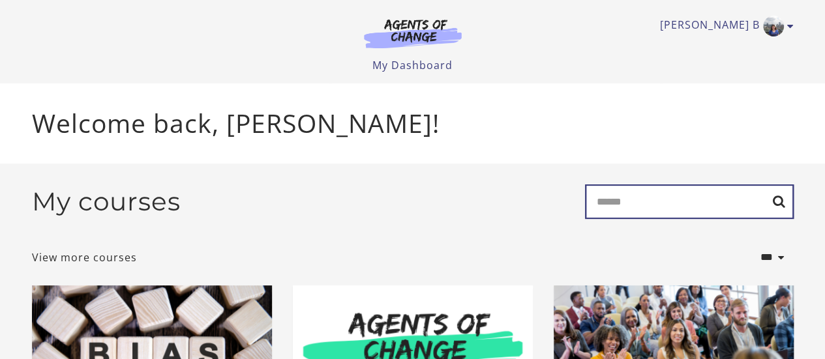
click at [634, 205] on input "Search" at bounding box center [689, 202] width 209 height 35
type input "********"
drag, startPoint x: 644, startPoint y: 207, endPoint x: 539, endPoint y: 194, distance: 105.7
click at [545, 197] on div "My courses Search ********" at bounding box center [413, 207] width 762 height 45
type input "**********"
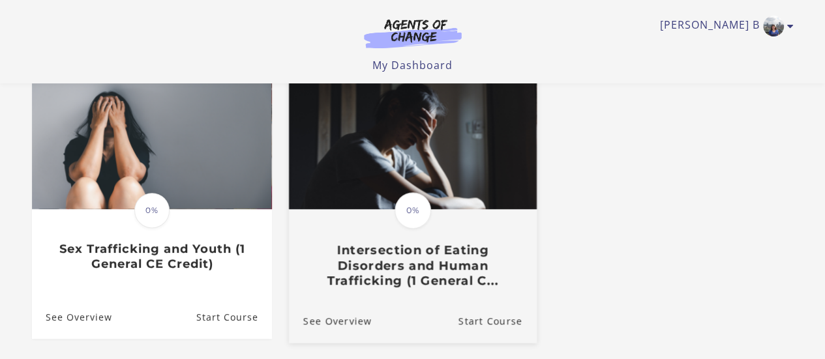
scroll to position [271, 0]
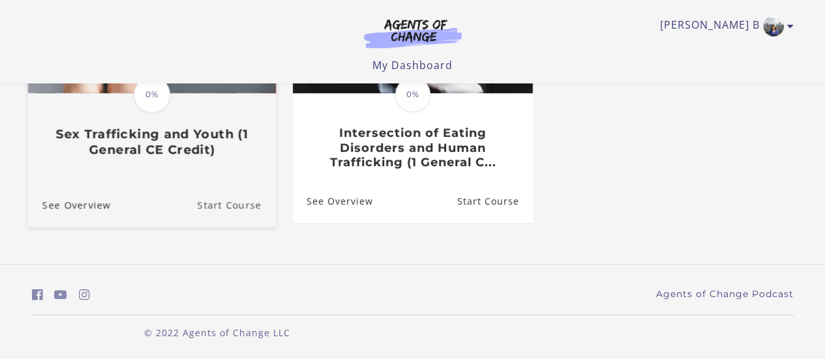
click at [227, 199] on link "Start Course" at bounding box center [236, 205] width 78 height 44
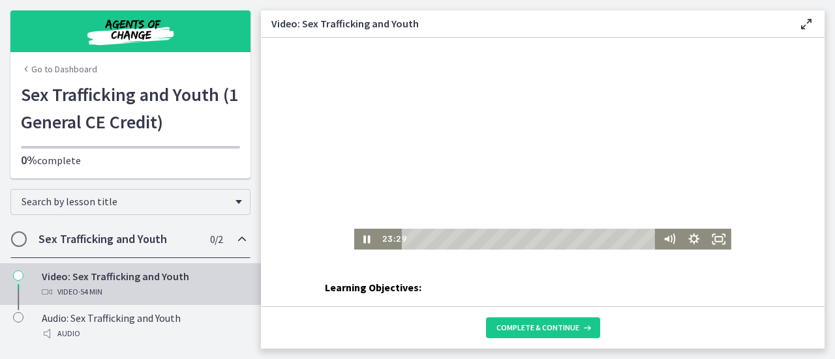
click at [511, 179] on div at bounding box center [542, 144] width 377 height 212
click at [505, 218] on div at bounding box center [542, 144] width 377 height 212
click at [361, 238] on icon "Pause" at bounding box center [366, 239] width 25 height 21
click at [360, 246] on icon "Play Video" at bounding box center [367, 239] width 25 height 21
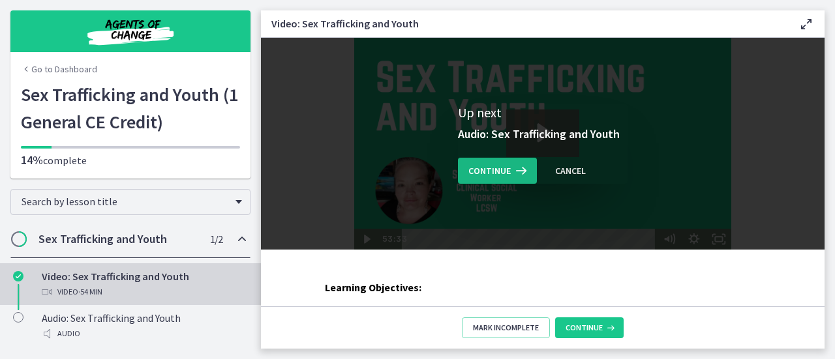
click at [501, 169] on span "Continue" at bounding box center [489, 171] width 42 height 16
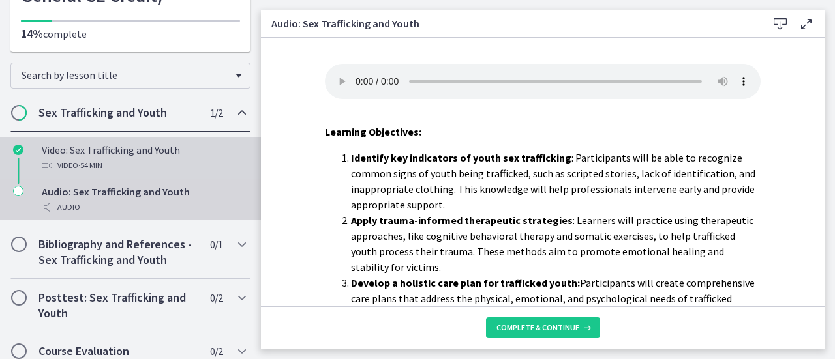
scroll to position [136, 0]
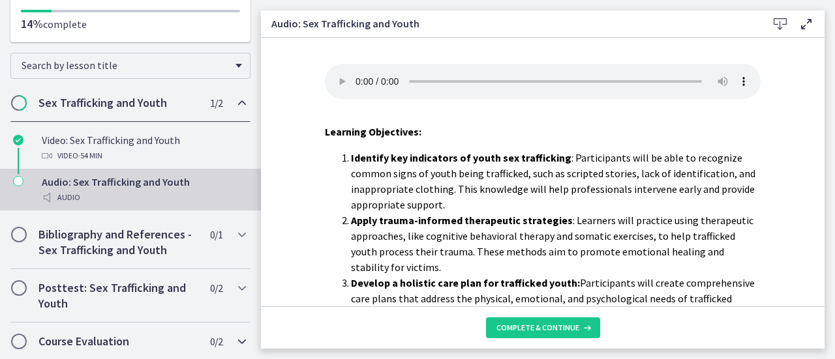
click at [118, 334] on h2 "Course Evaluation" at bounding box center [117, 342] width 159 height 16
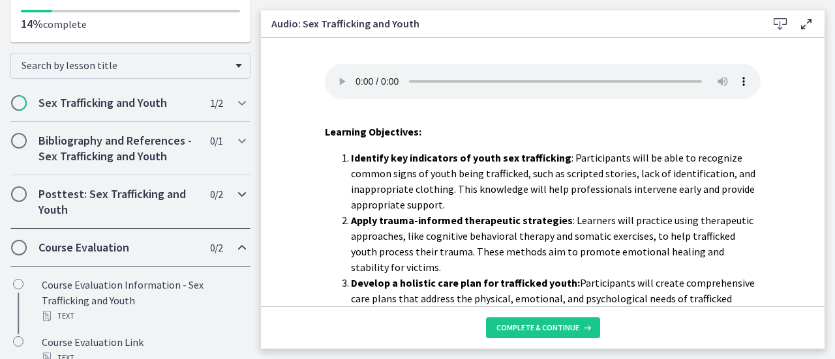
click at [61, 189] on h2 "Posttest: Sex Trafficking and Youth" at bounding box center [117, 202] width 159 height 31
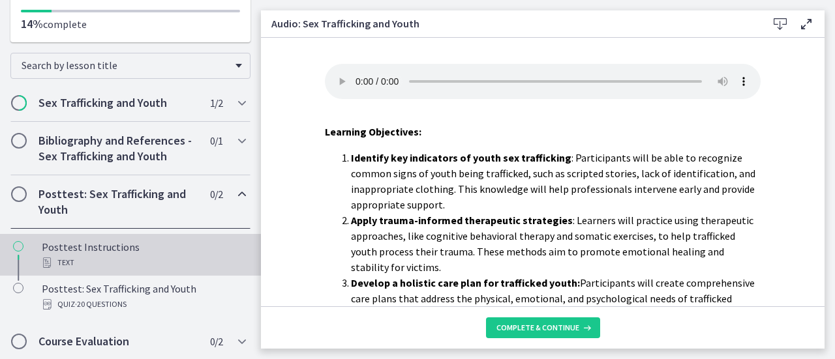
click at [53, 256] on div "Text" at bounding box center [143, 263] width 203 height 16
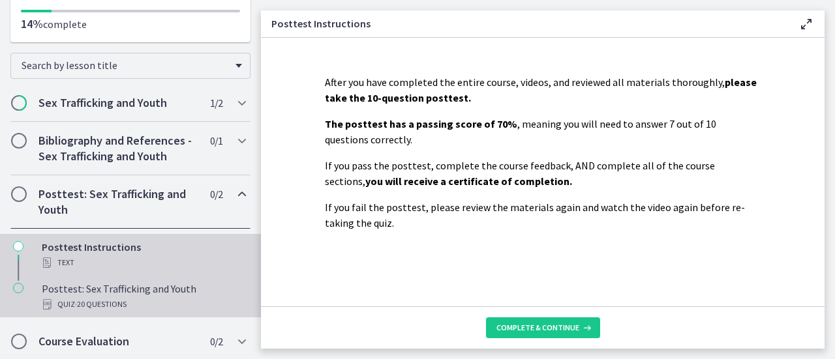
click at [111, 299] on span "· 20 Questions" at bounding box center [101, 305] width 52 height 16
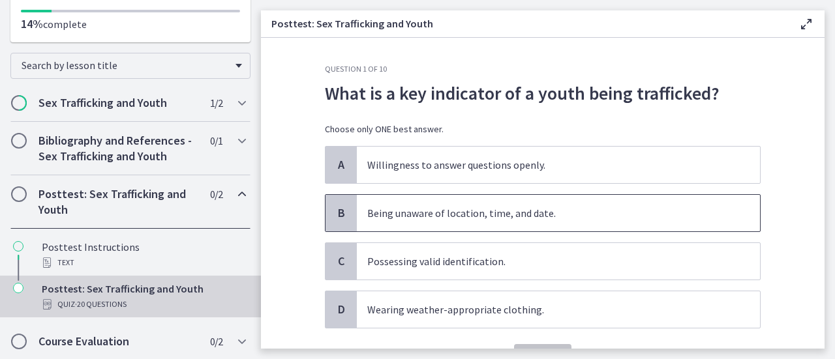
click at [333, 205] on span "B" at bounding box center [341, 213] width 16 height 16
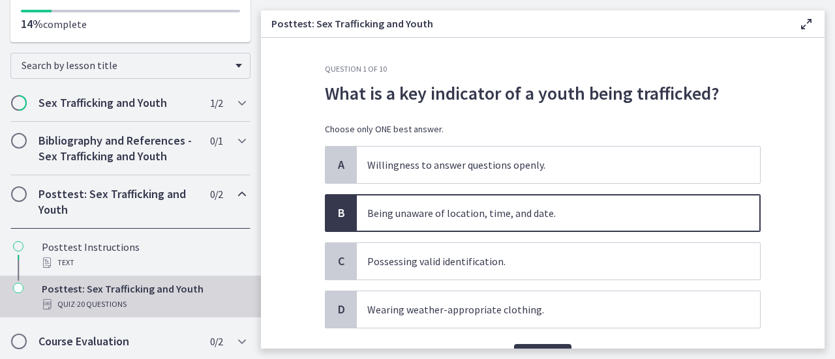
scroll to position [72, 0]
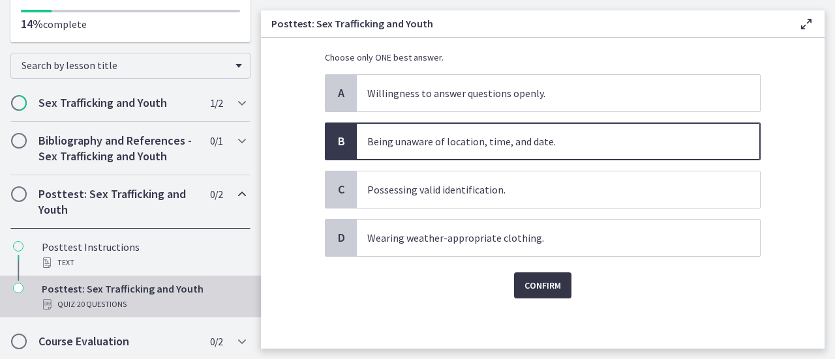
click at [535, 284] on span "Confirm" at bounding box center [542, 286] width 37 height 16
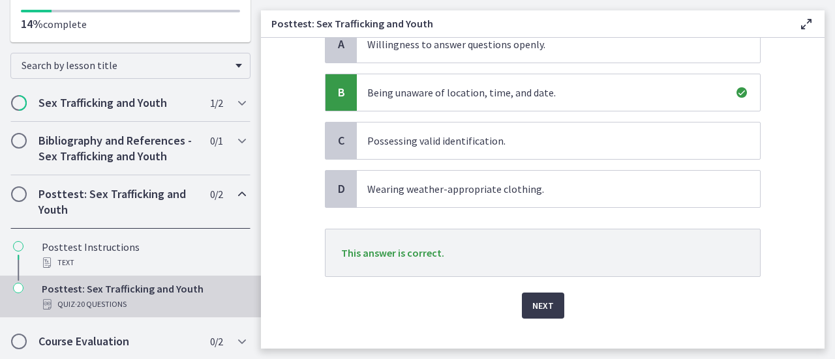
scroll to position [140, 0]
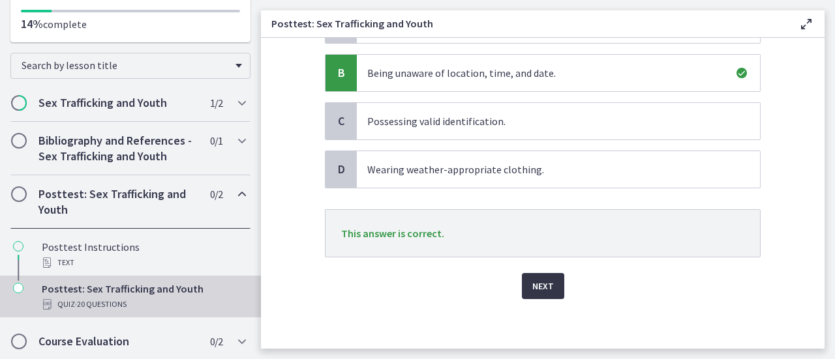
click at [538, 280] on span "Next" at bounding box center [543, 286] width 22 height 16
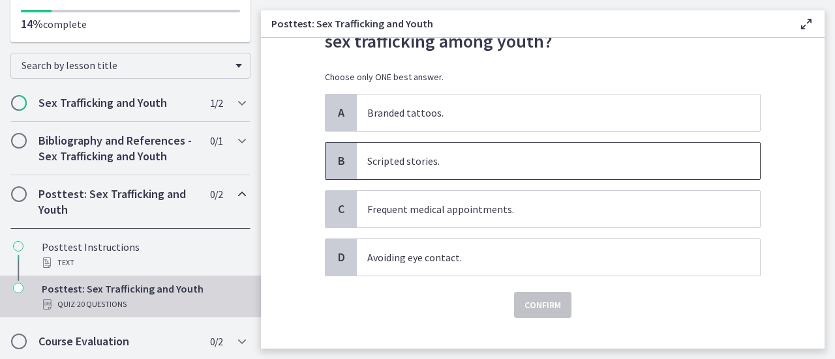
scroll to position [99, 0]
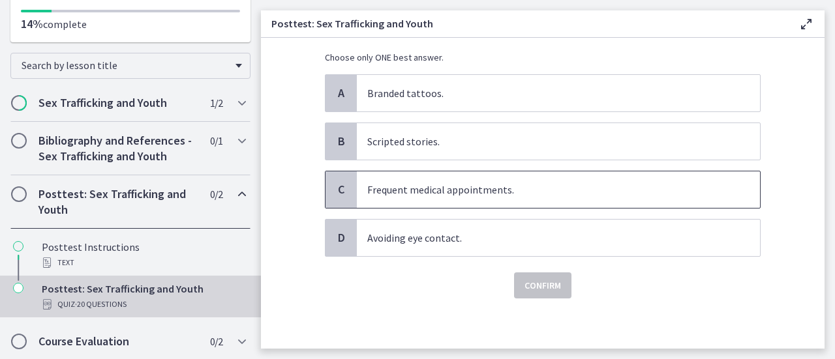
click at [405, 203] on span "Frequent medical appointments." at bounding box center [558, 190] width 403 height 37
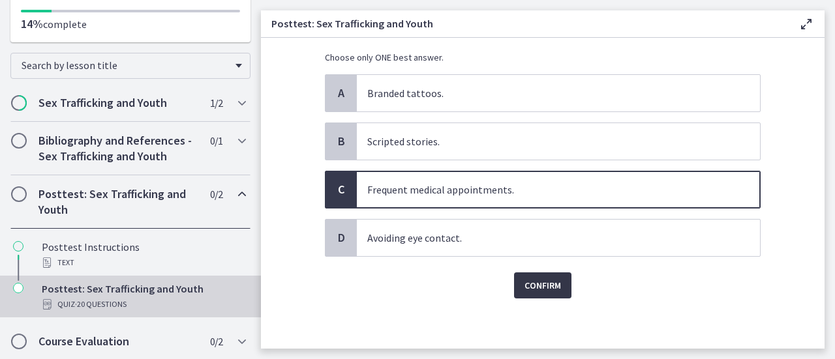
click at [545, 282] on span "Confirm" at bounding box center [542, 286] width 37 height 16
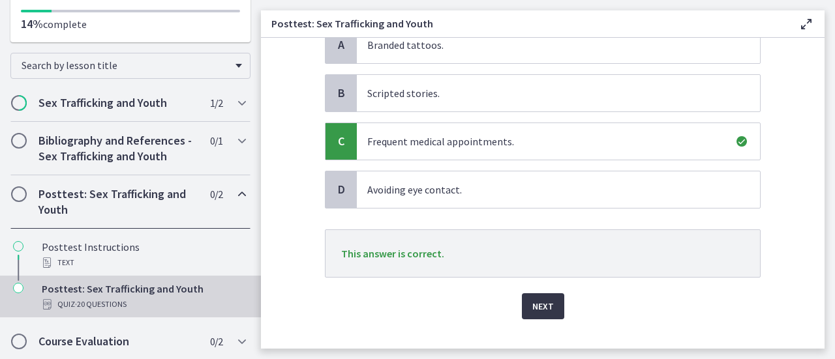
scroll to position [168, 0]
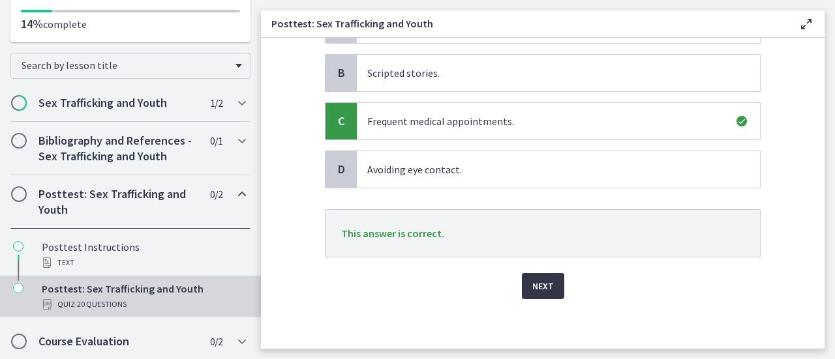
click at [535, 284] on span "Next" at bounding box center [543, 286] width 22 height 16
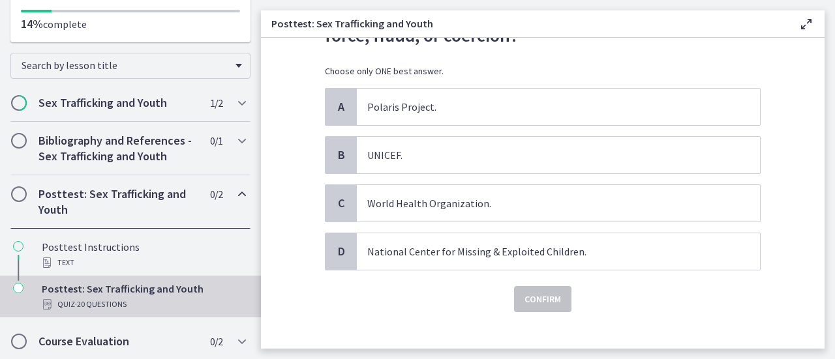
scroll to position [127, 0]
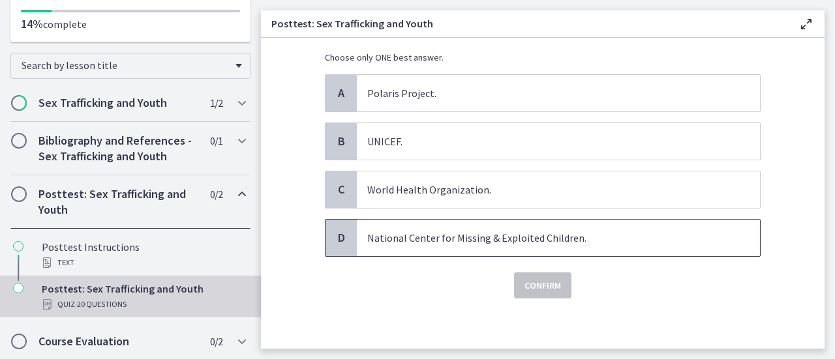
click at [490, 245] on span "National Center for Missing & Exploited Children." at bounding box center [558, 238] width 403 height 37
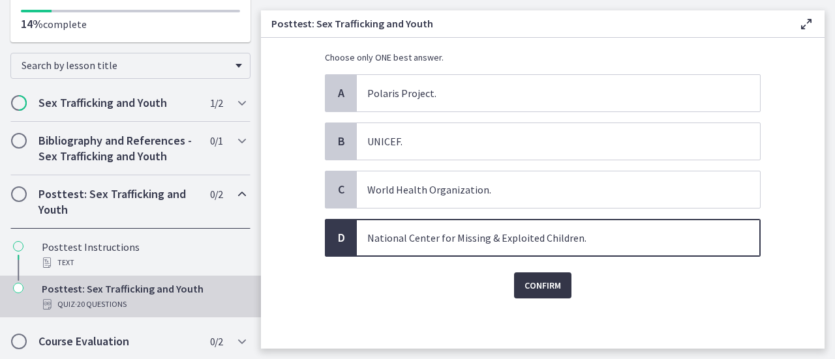
click at [524, 281] on span "Confirm" at bounding box center [542, 286] width 37 height 16
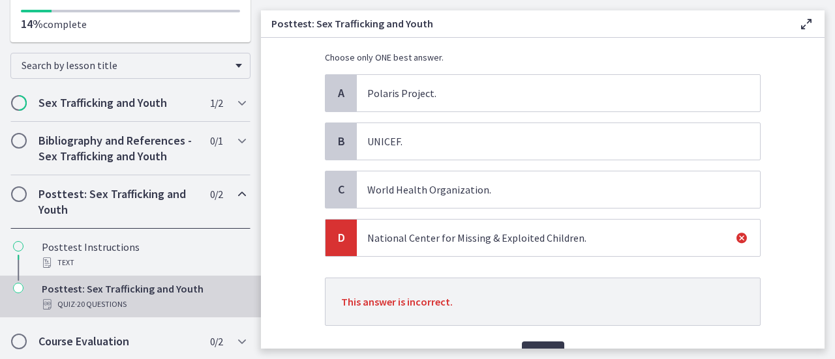
scroll to position [195, 0]
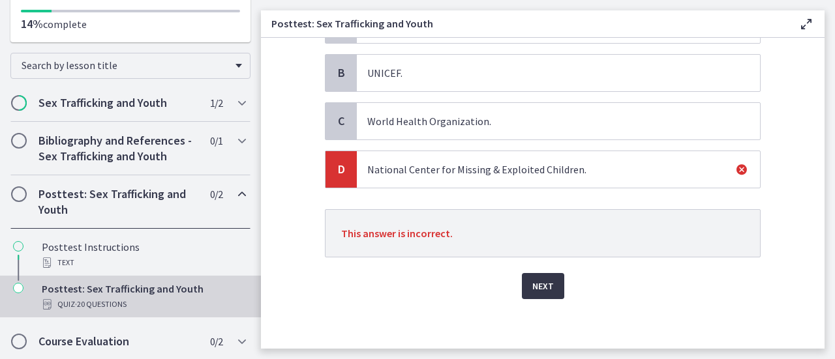
click at [539, 280] on span "Next" at bounding box center [543, 286] width 22 height 16
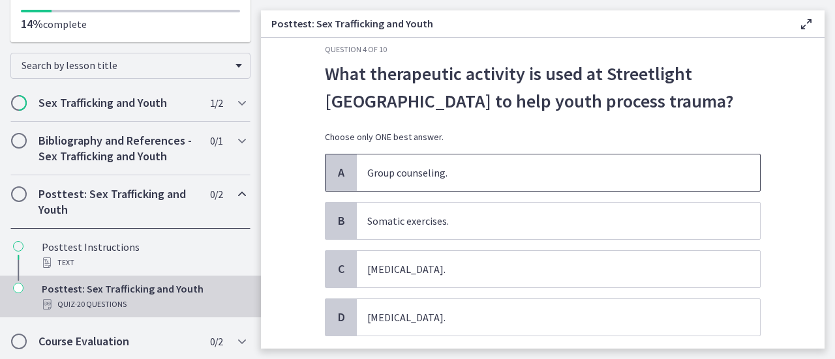
scroll to position [0, 0]
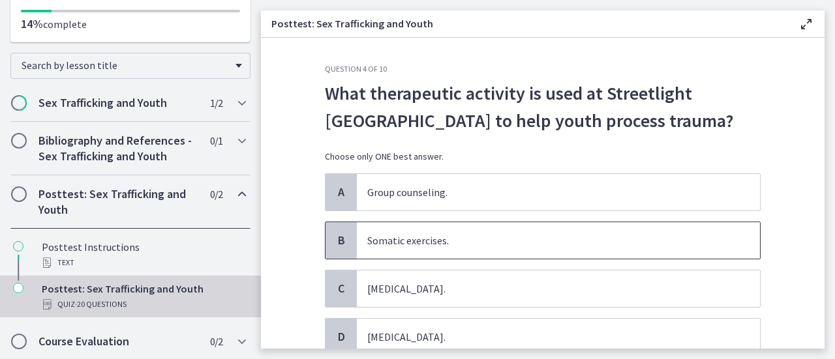
click at [428, 241] on span "Somatic exercises." at bounding box center [558, 240] width 403 height 37
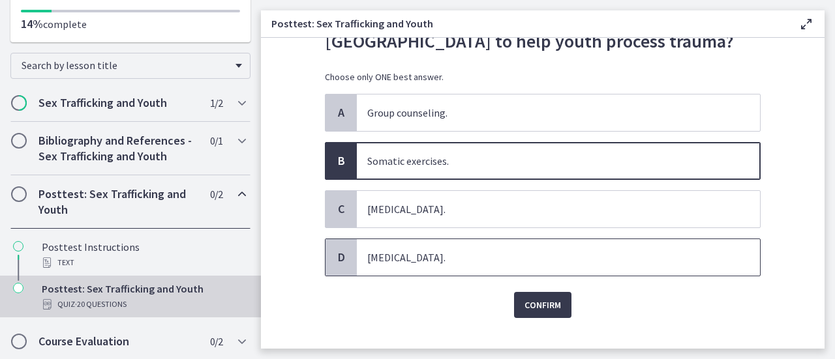
scroll to position [99, 0]
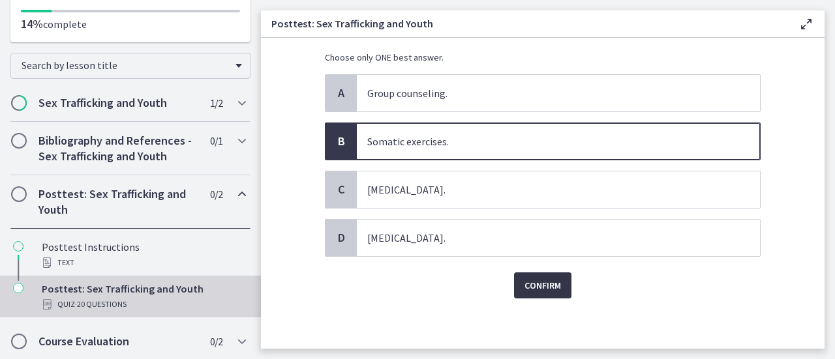
click at [527, 289] on span "Confirm" at bounding box center [542, 286] width 37 height 16
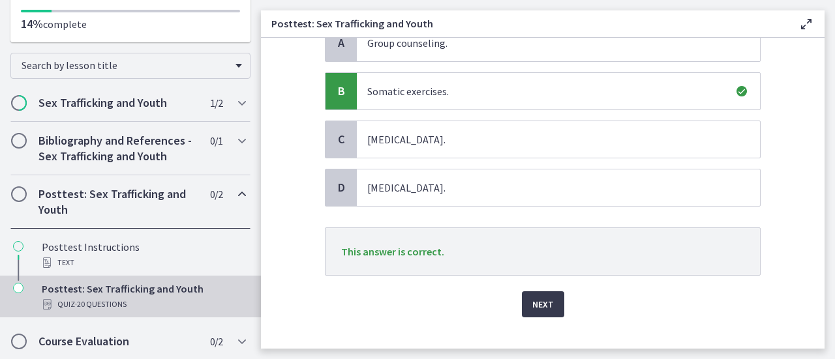
scroll to position [168, 0]
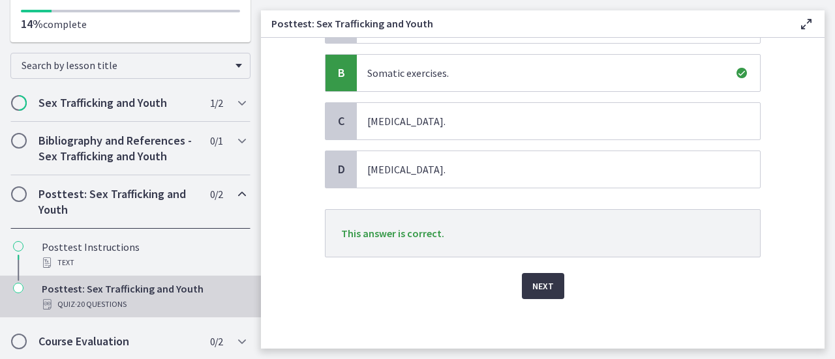
click at [550, 282] on button "Next" at bounding box center [543, 286] width 42 height 26
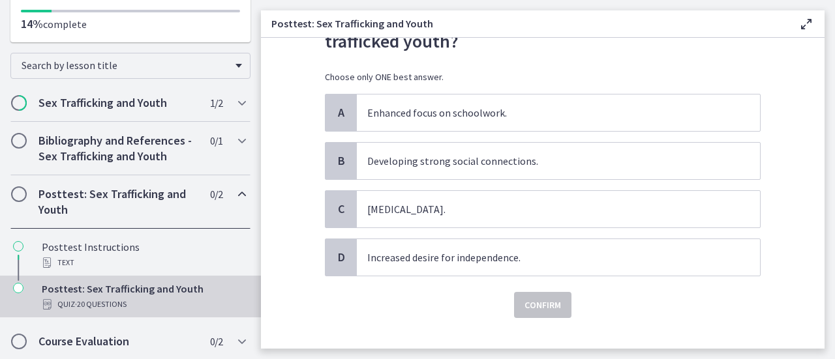
scroll to position [99, 0]
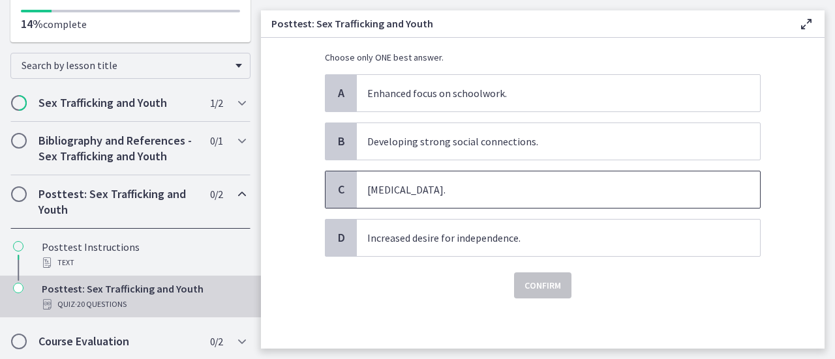
click at [438, 196] on span "Hypersexuality." at bounding box center [558, 190] width 403 height 37
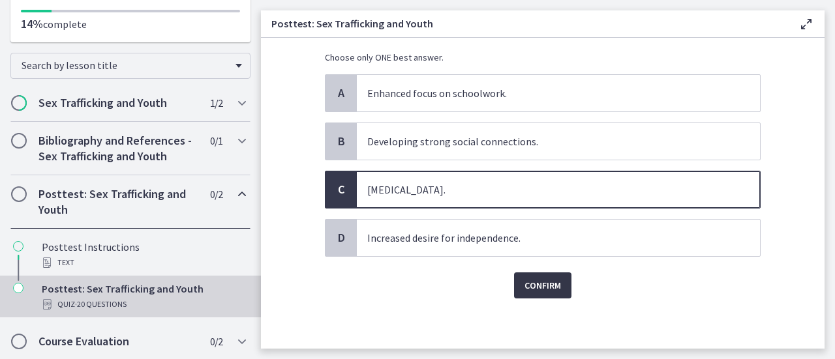
click at [543, 289] on span "Confirm" at bounding box center [542, 286] width 37 height 16
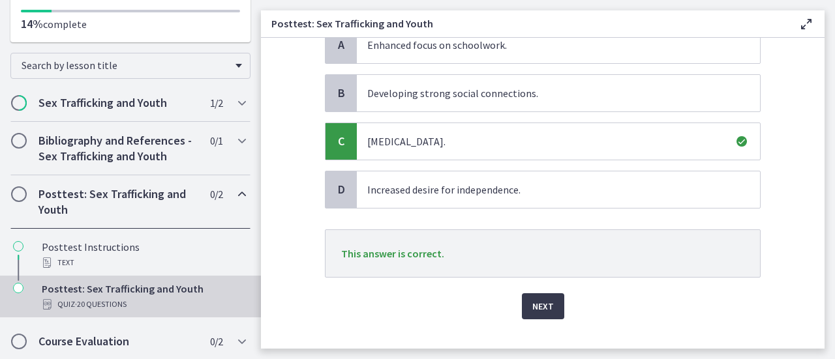
scroll to position [168, 0]
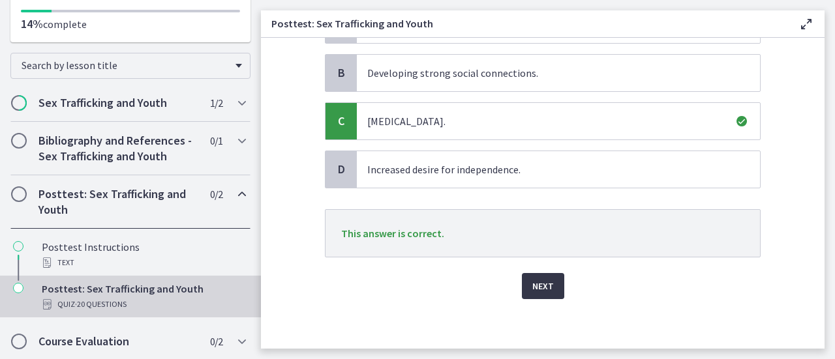
click at [552, 277] on button "Next" at bounding box center [543, 286] width 42 height 26
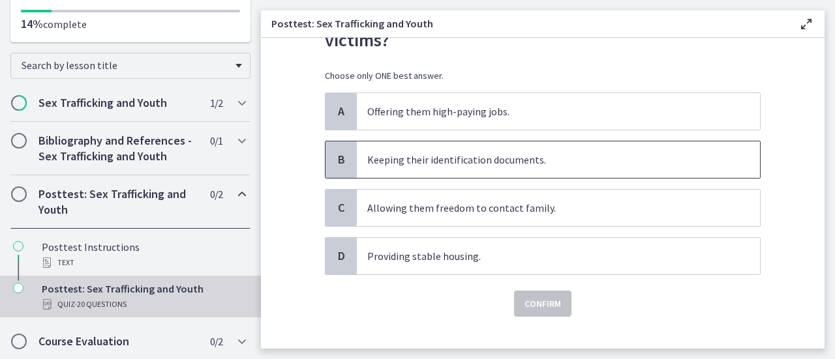
scroll to position [99, 0]
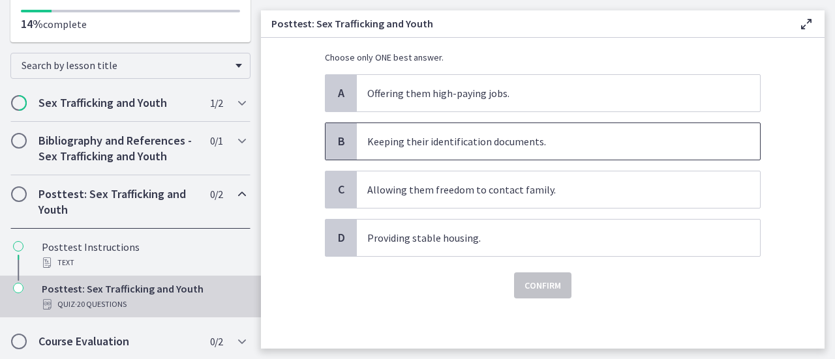
click at [509, 144] on span "Keeping their identification documents." at bounding box center [558, 141] width 403 height 37
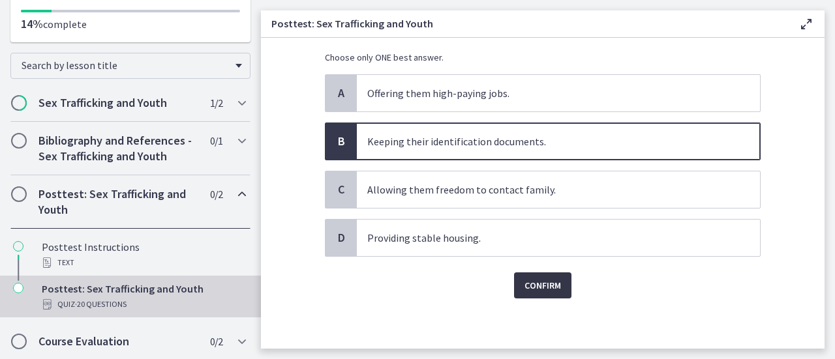
click at [550, 293] on button "Confirm" at bounding box center [542, 286] width 57 height 26
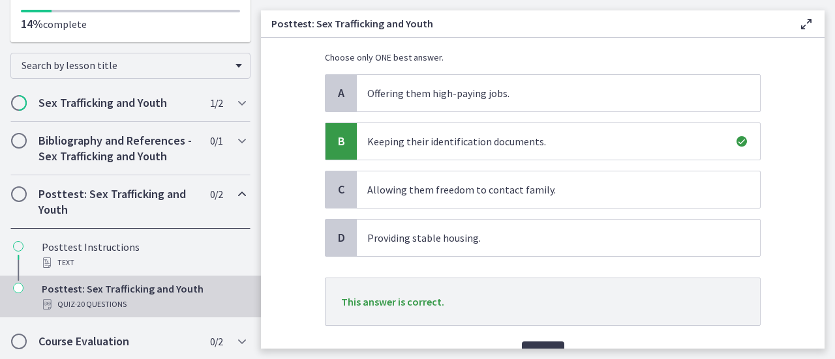
scroll to position [168, 0]
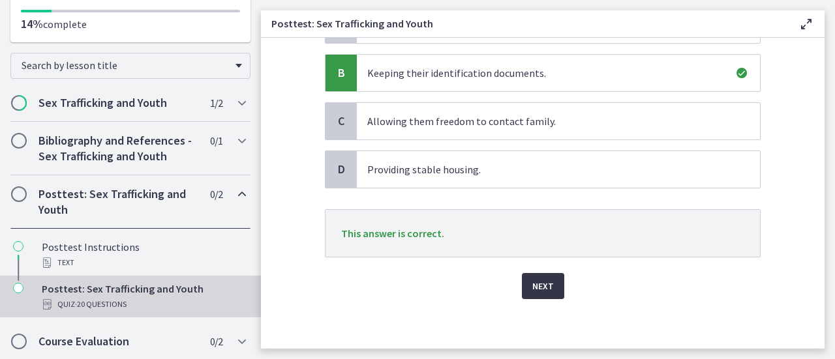
click at [546, 283] on span "Next" at bounding box center [543, 286] width 22 height 16
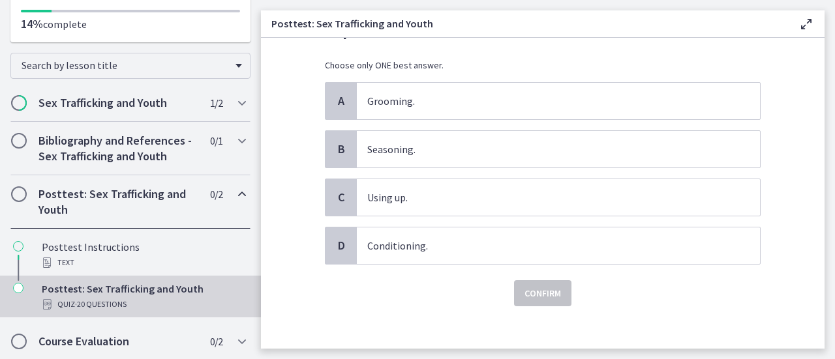
scroll to position [127, 0]
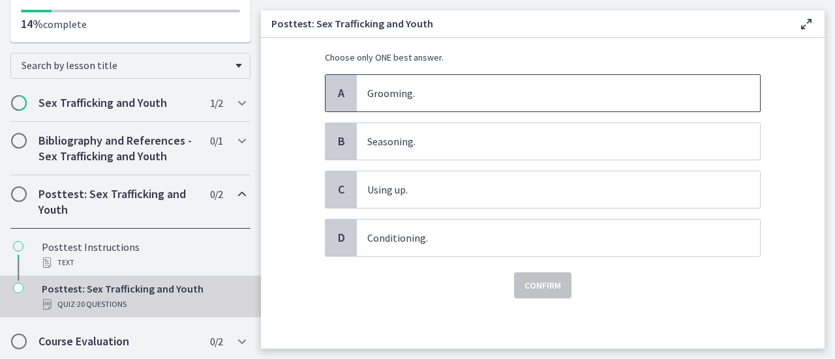
click at [410, 104] on span "Grooming." at bounding box center [558, 93] width 403 height 37
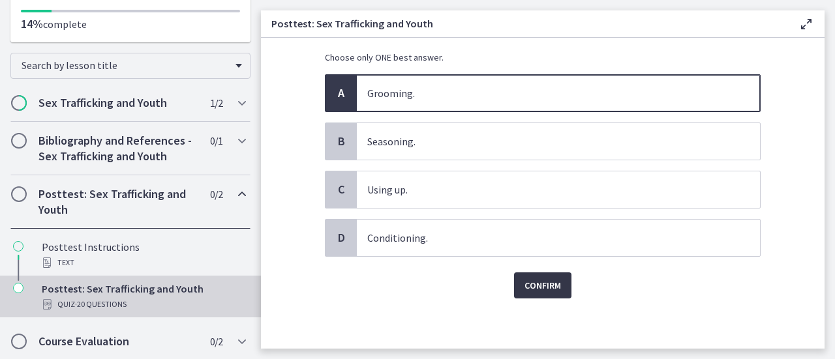
click at [531, 292] on button "Confirm" at bounding box center [542, 286] width 57 height 26
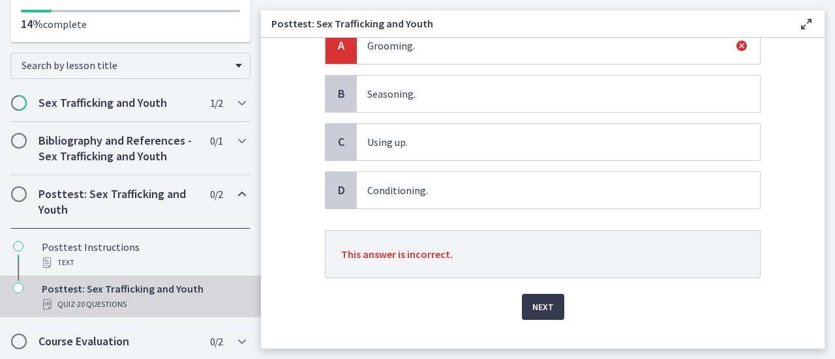
scroll to position [195, 0]
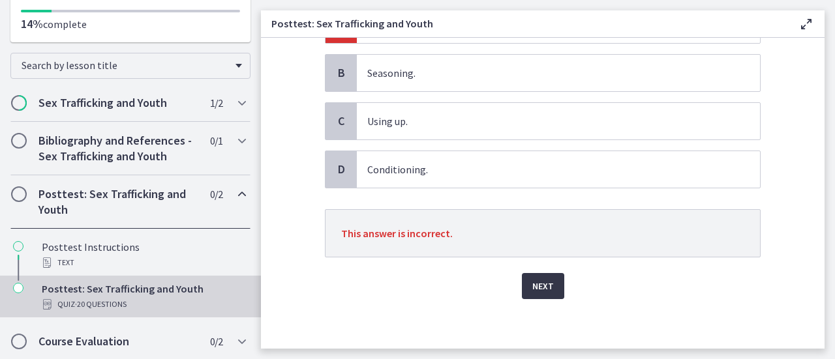
click at [541, 280] on span "Next" at bounding box center [543, 286] width 22 height 16
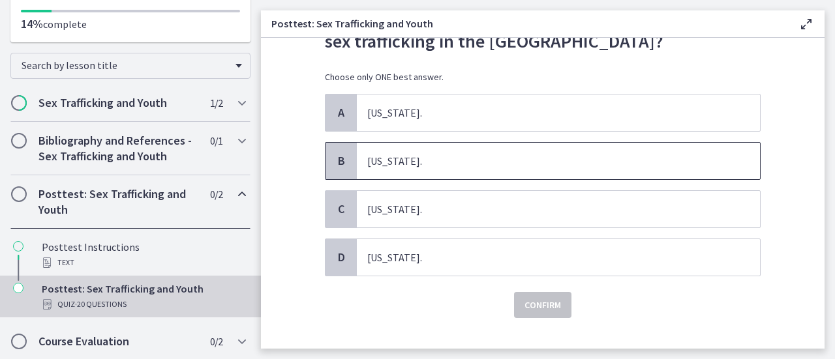
scroll to position [99, 0]
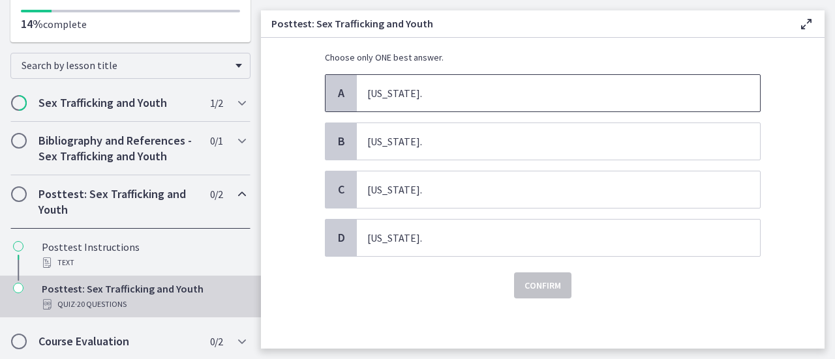
click at [461, 89] on span "California." at bounding box center [558, 93] width 403 height 37
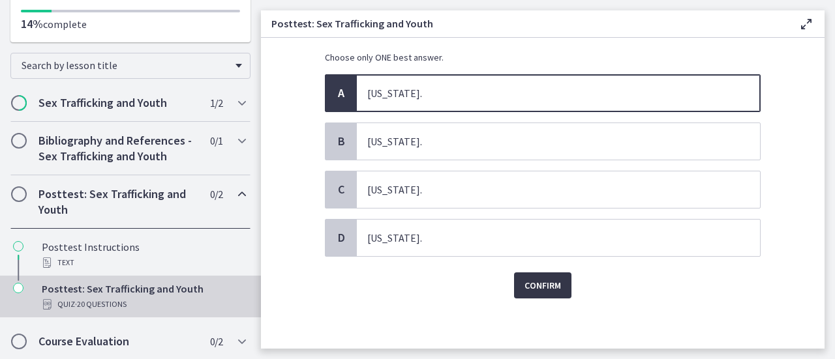
click at [532, 288] on span "Confirm" at bounding box center [542, 286] width 37 height 16
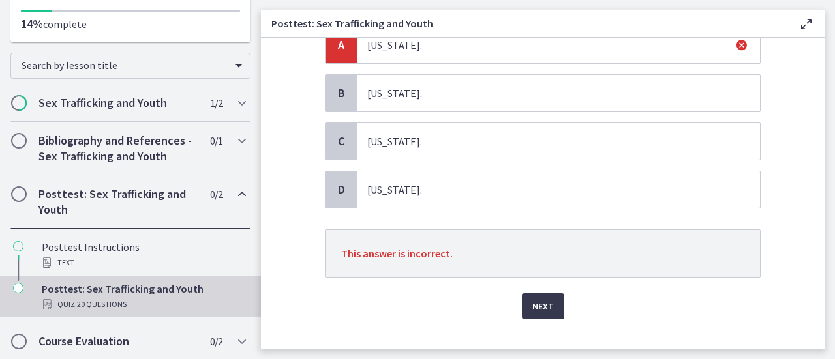
scroll to position [168, 0]
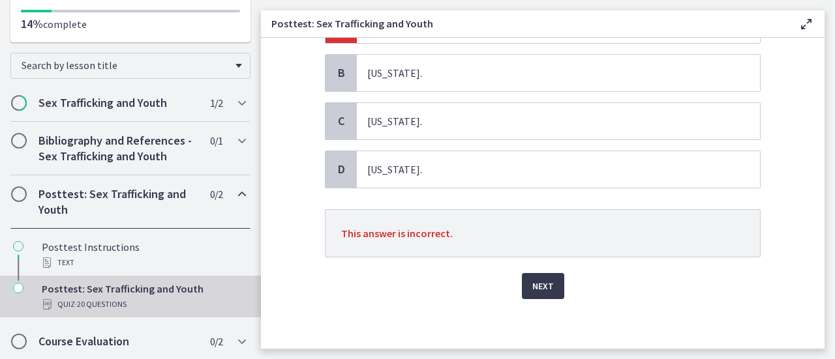
click at [536, 181] on div "Question 8 of 10 What state is noted for having the highest amount of sex traff…" at bounding box center [542, 38] width 456 height 285
click at [537, 282] on span "Next" at bounding box center [543, 286] width 22 height 16
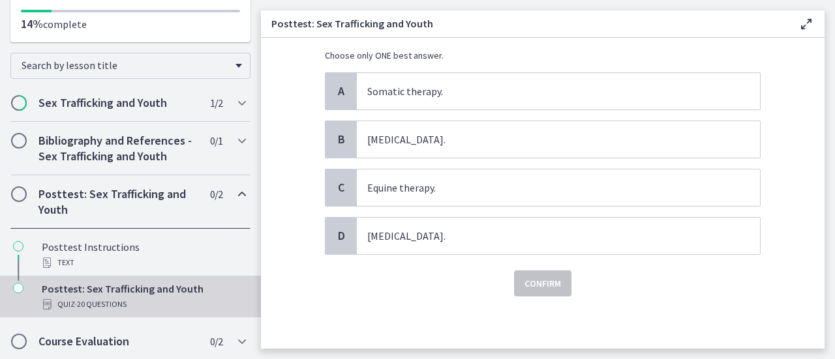
scroll to position [0, 0]
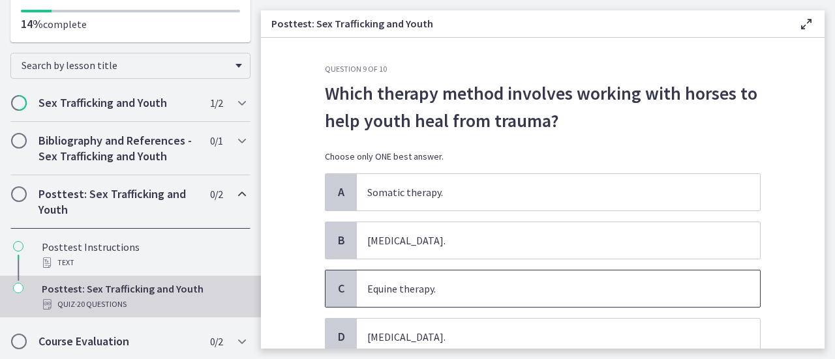
click at [439, 271] on span "Equine therapy." at bounding box center [558, 289] width 403 height 37
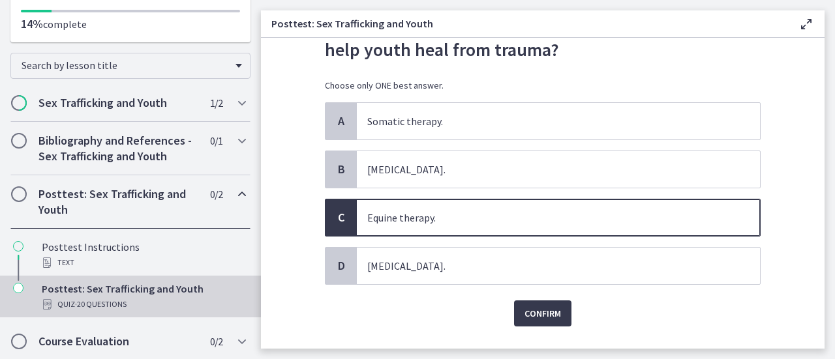
scroll to position [99, 0]
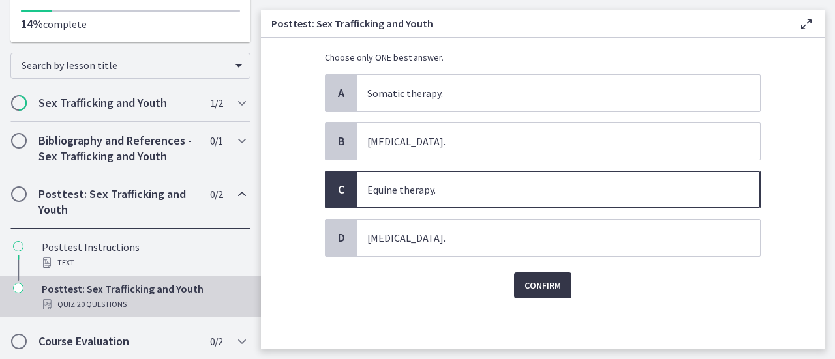
click at [539, 290] on span "Confirm" at bounding box center [542, 286] width 37 height 16
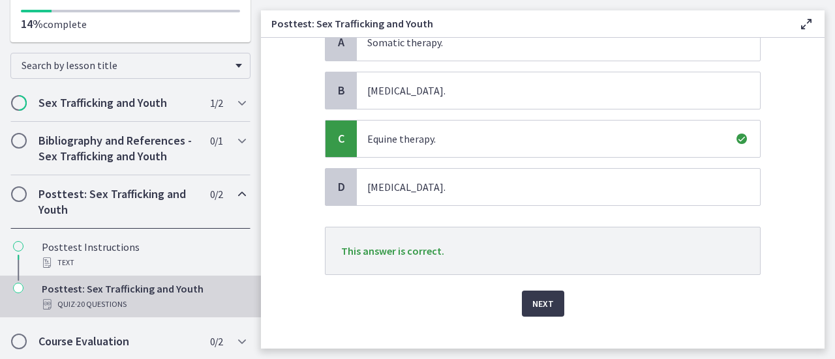
scroll to position [168, 0]
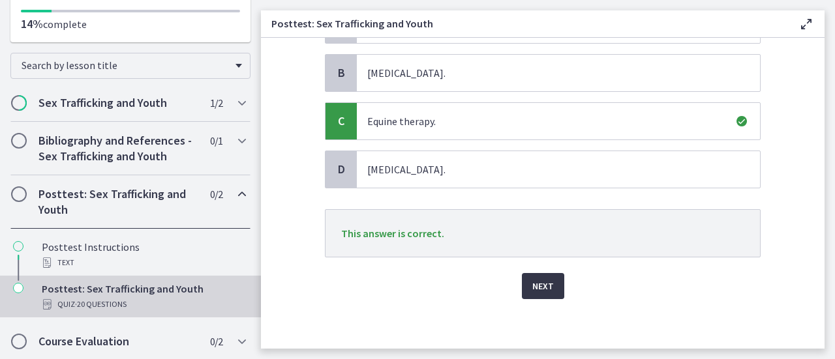
click at [547, 286] on span "Next" at bounding box center [543, 286] width 22 height 16
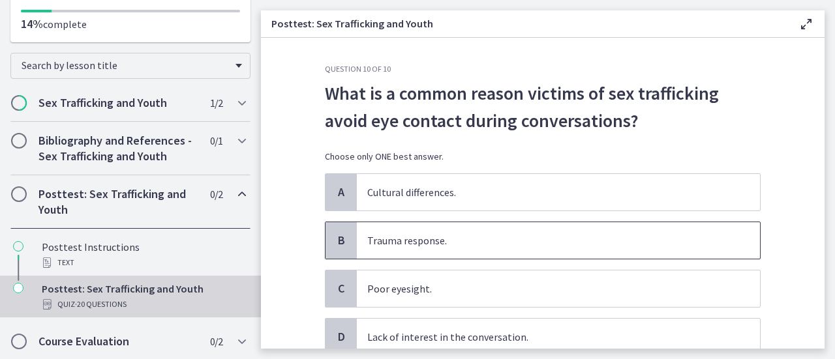
scroll to position [99, 0]
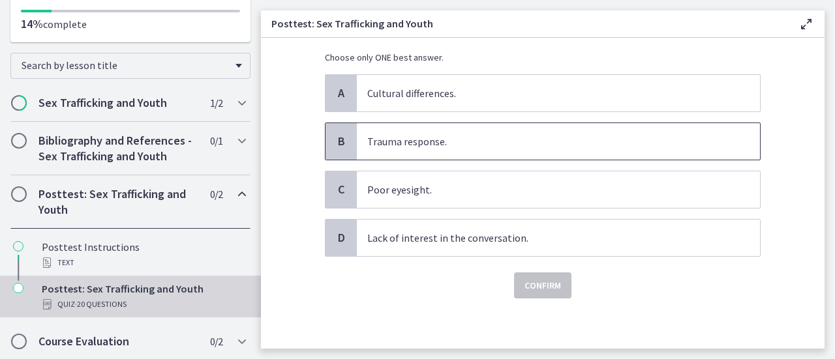
click at [460, 138] on span "Trauma response." at bounding box center [558, 141] width 403 height 37
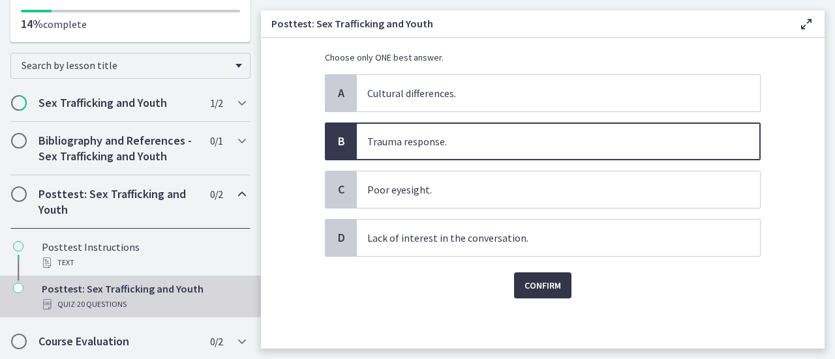
click at [543, 285] on span "Confirm" at bounding box center [542, 286] width 37 height 16
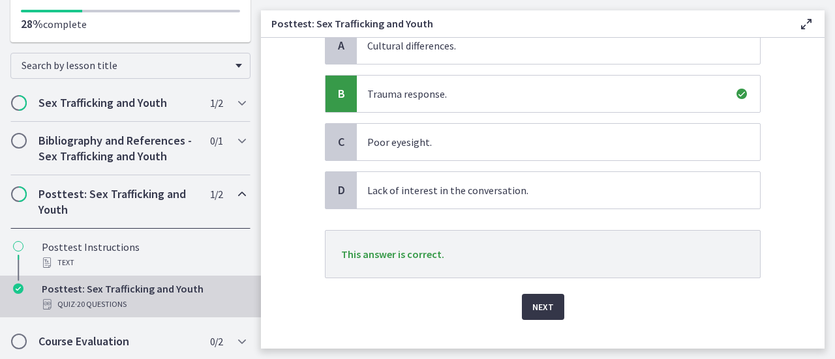
scroll to position [168, 0]
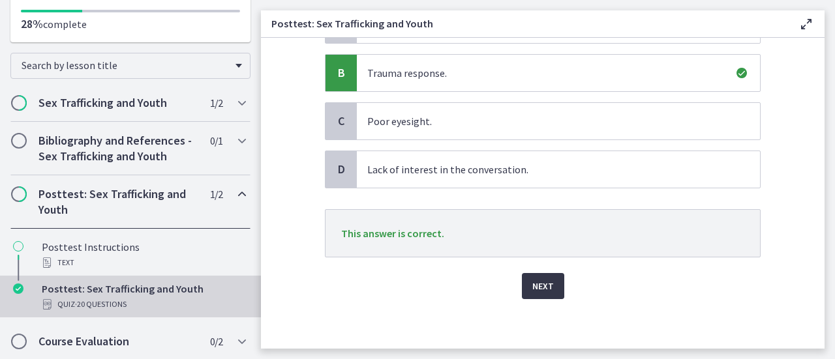
click at [539, 280] on span "Next" at bounding box center [543, 286] width 22 height 16
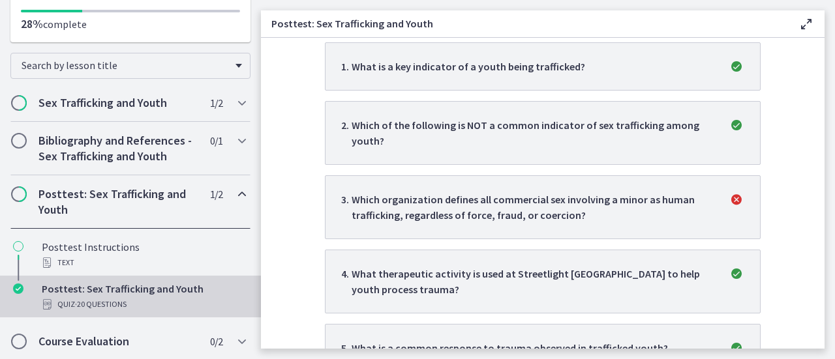
scroll to position [304, 0]
click at [539, 200] on div "Which organization defines all commercial sex involving a minor as human traffi…" at bounding box center [532, 206] width 361 height 31
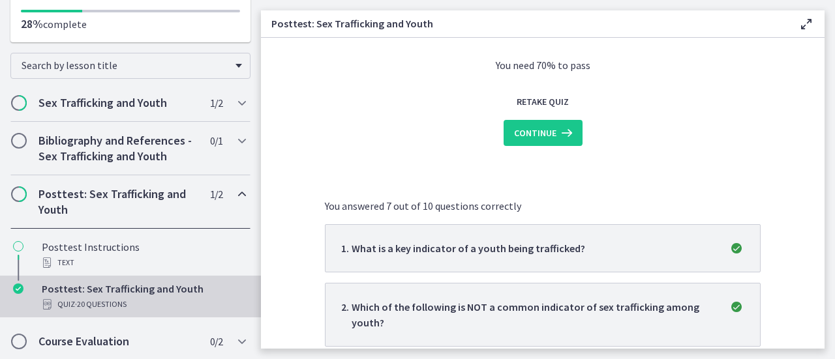
scroll to position [0, 0]
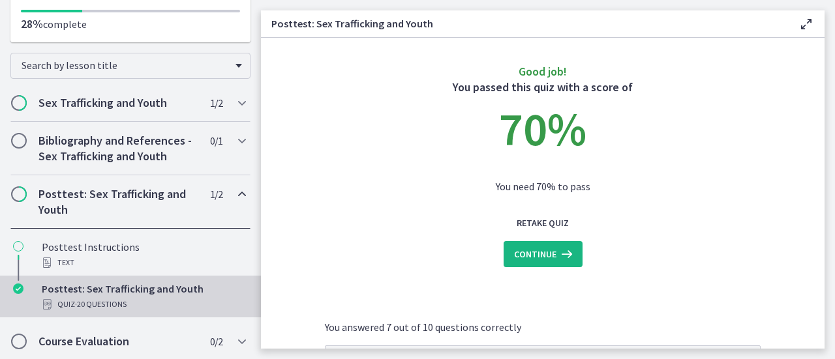
click at [540, 256] on span "Continue" at bounding box center [535, 255] width 42 height 16
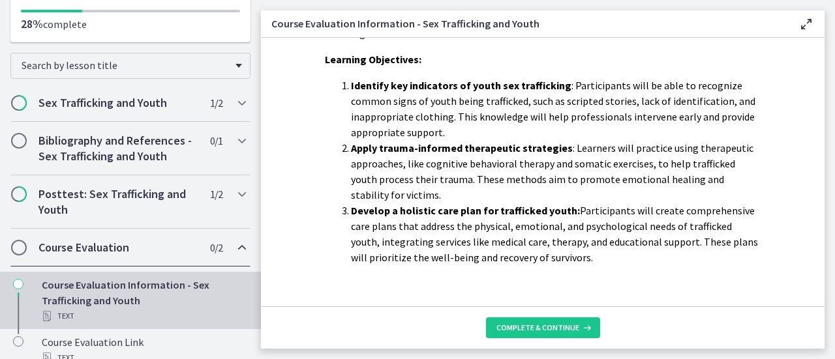
scroll to position [85, 0]
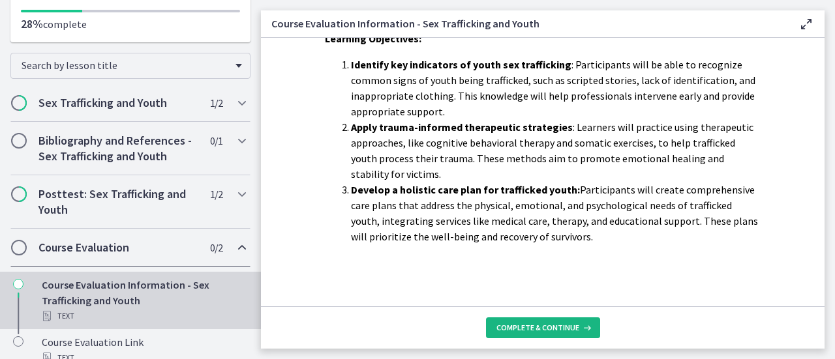
click at [534, 323] on span "Complete & continue" at bounding box center [537, 328] width 83 height 10
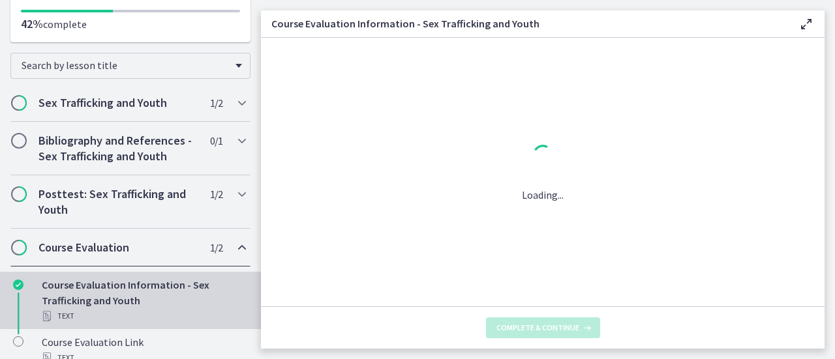
scroll to position [0, 0]
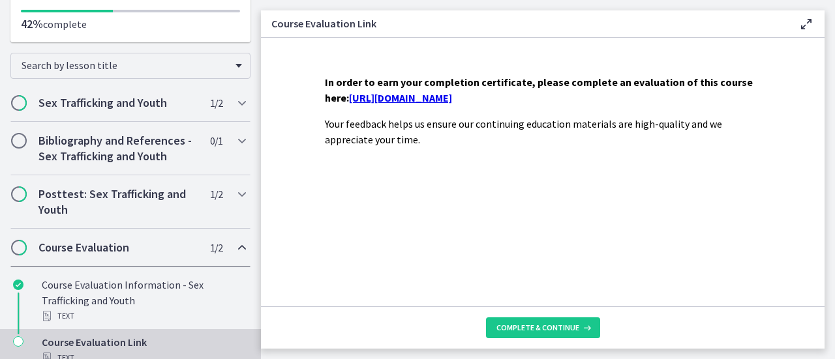
click at [424, 96] on link "https://forms.gle/CKV7yynm9rQyS46CA" at bounding box center [400, 97] width 103 height 13
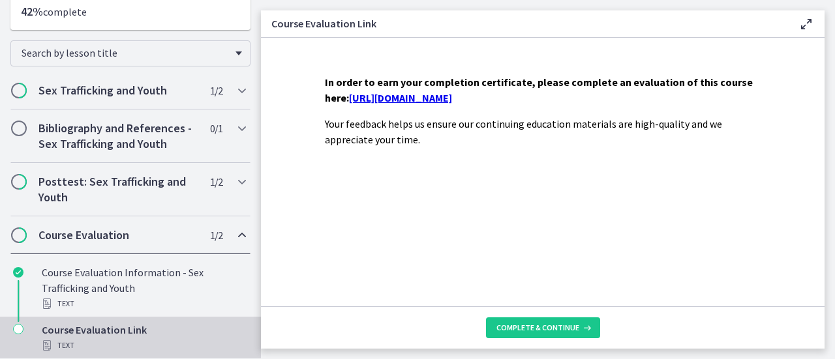
scroll to position [152, 0]
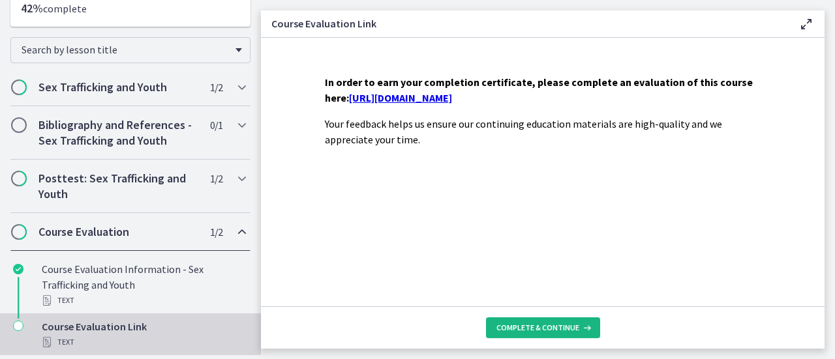
click at [553, 325] on span "Complete & continue" at bounding box center [537, 328] width 83 height 10
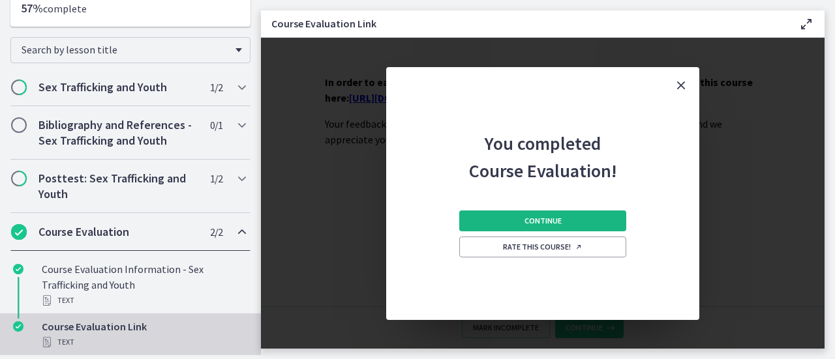
click at [557, 231] on button "Continue" at bounding box center [542, 221] width 167 height 21
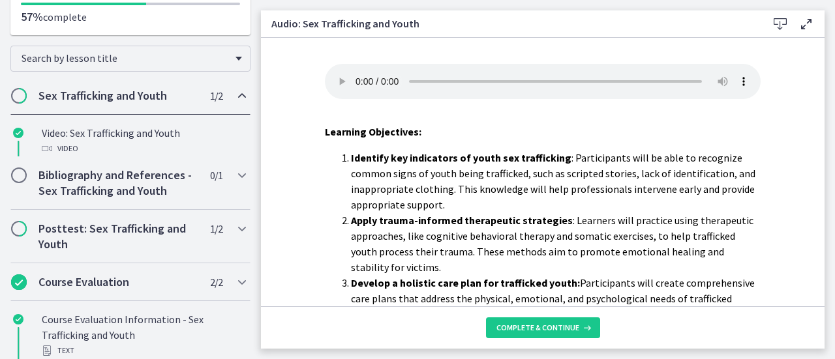
scroll to position [136, 0]
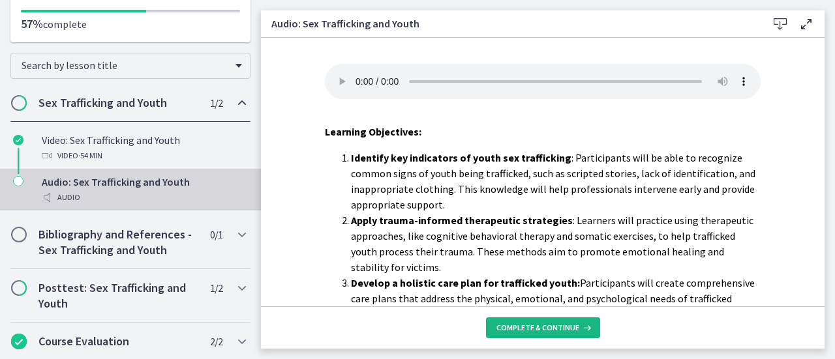
click at [530, 331] on span "Complete & continue" at bounding box center [537, 328] width 83 height 10
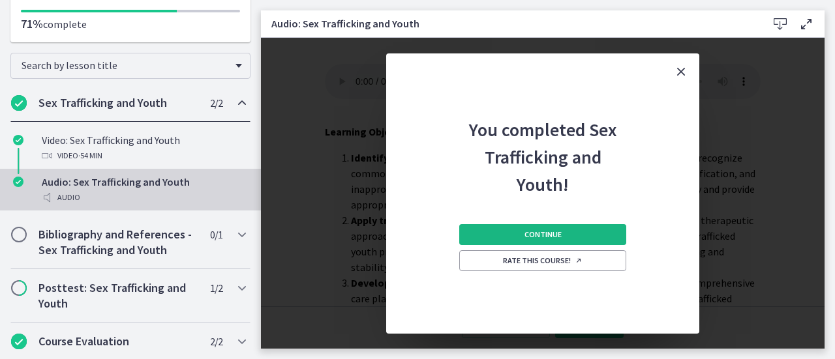
click at [570, 224] on button "Continue" at bounding box center [542, 234] width 167 height 21
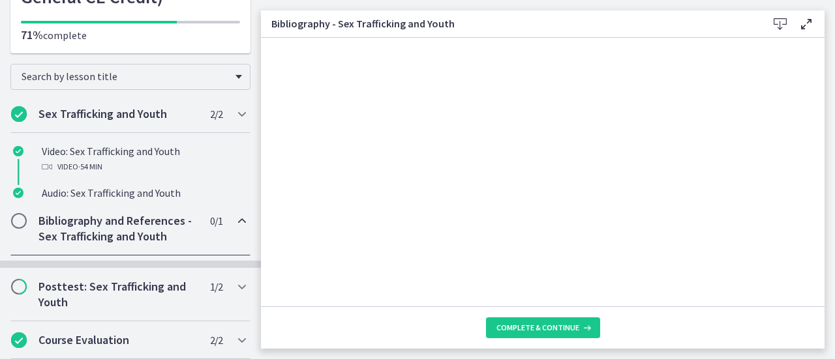
scroll to position [95, 0]
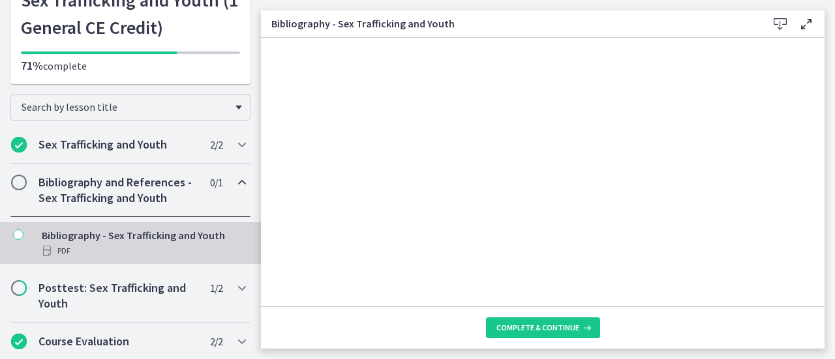
click at [87, 183] on h2 "Bibliography and References - Sex Trafficking and Youth" at bounding box center [117, 190] width 159 height 31
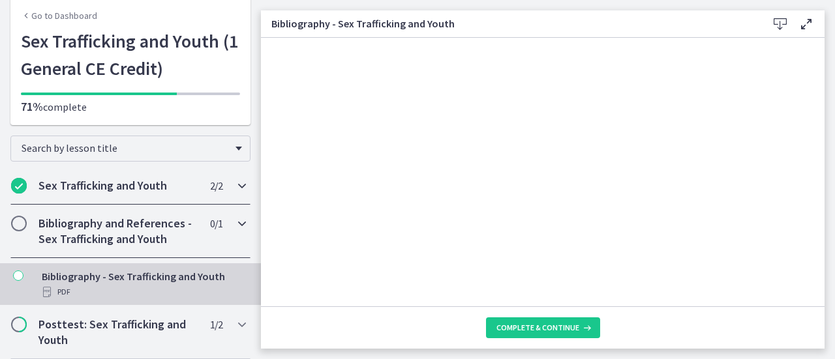
scroll to position [42, 0]
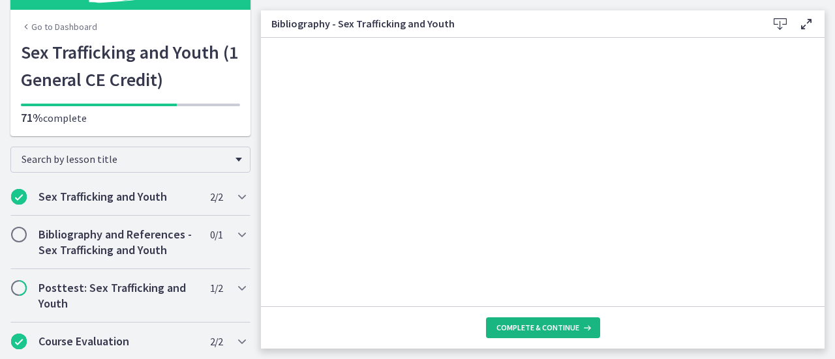
click at [538, 329] on span "Complete & continue" at bounding box center [537, 328] width 83 height 10
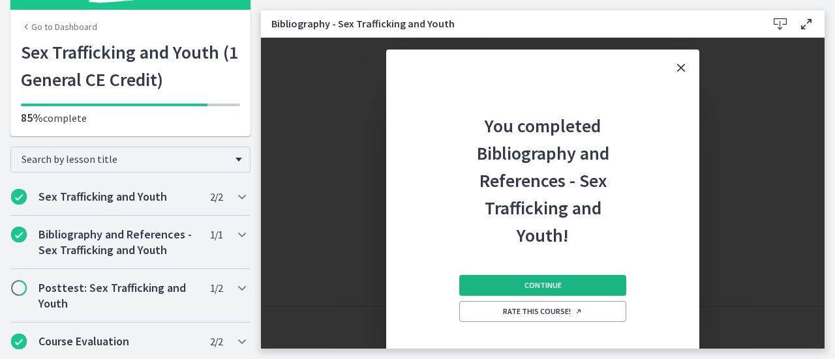
click at [546, 275] on button "Continue" at bounding box center [542, 285] width 167 height 21
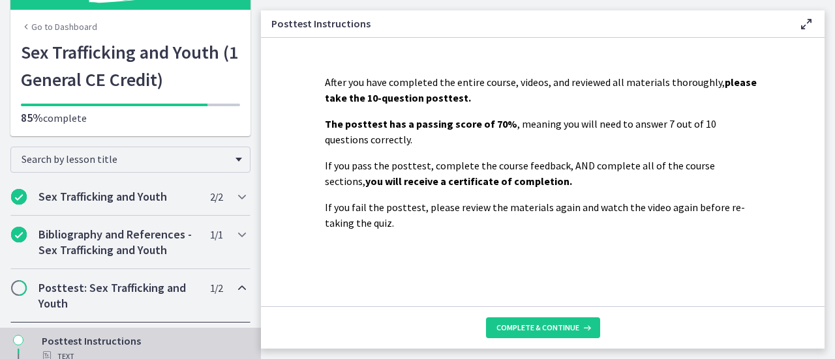
click at [123, 278] on div "Posttest: Sex Trafficking and Youth 1 / 2 Completed" at bounding box center [130, 295] width 240 height 53
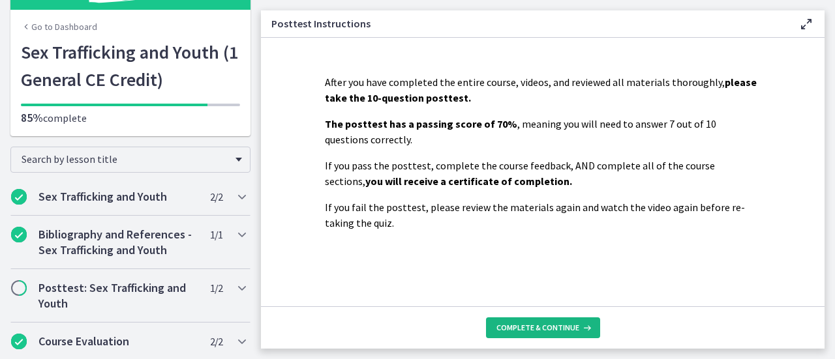
click at [550, 328] on span "Complete & continue" at bounding box center [537, 328] width 83 height 10
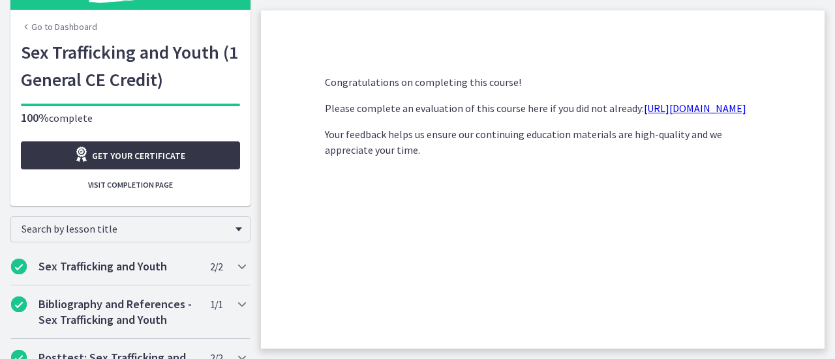
click at [144, 158] on span "Get your certificate" at bounding box center [138, 156] width 93 height 16
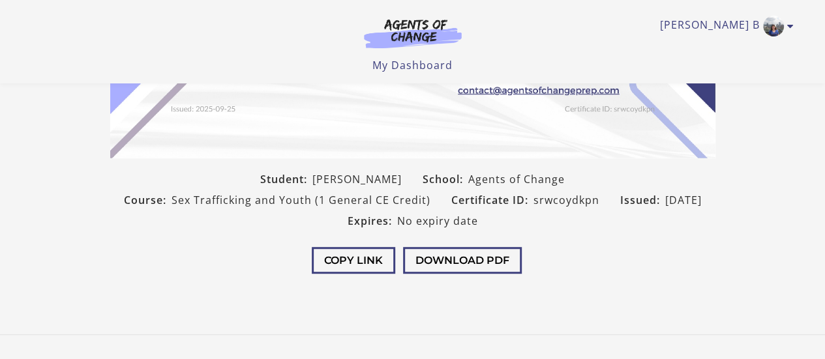
scroll to position [304, 0]
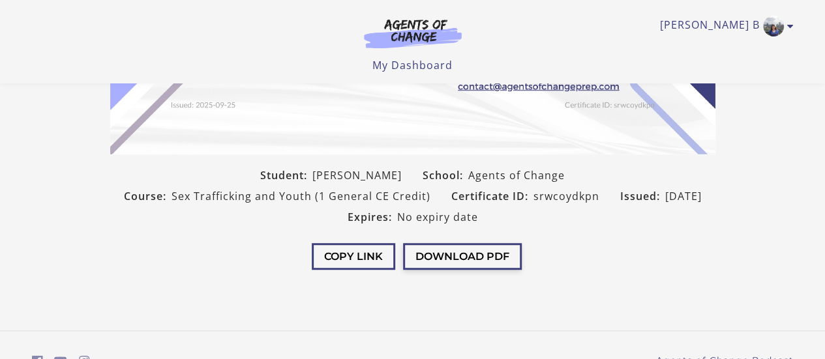
click at [453, 252] on button "Download PDF" at bounding box center [462, 256] width 119 height 27
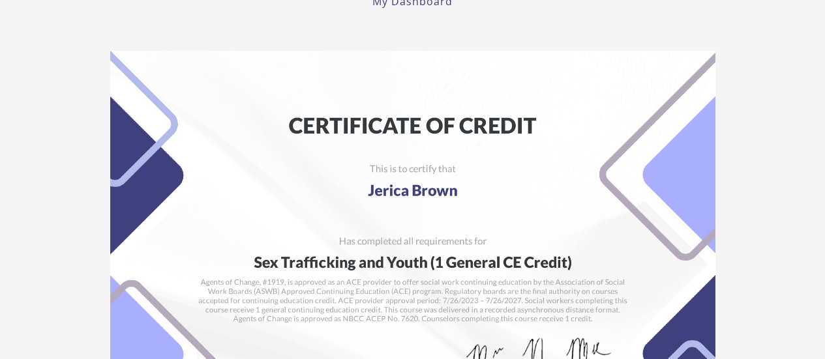
scroll to position [0, 0]
